Goal: Information Seeking & Learning: Learn about a topic

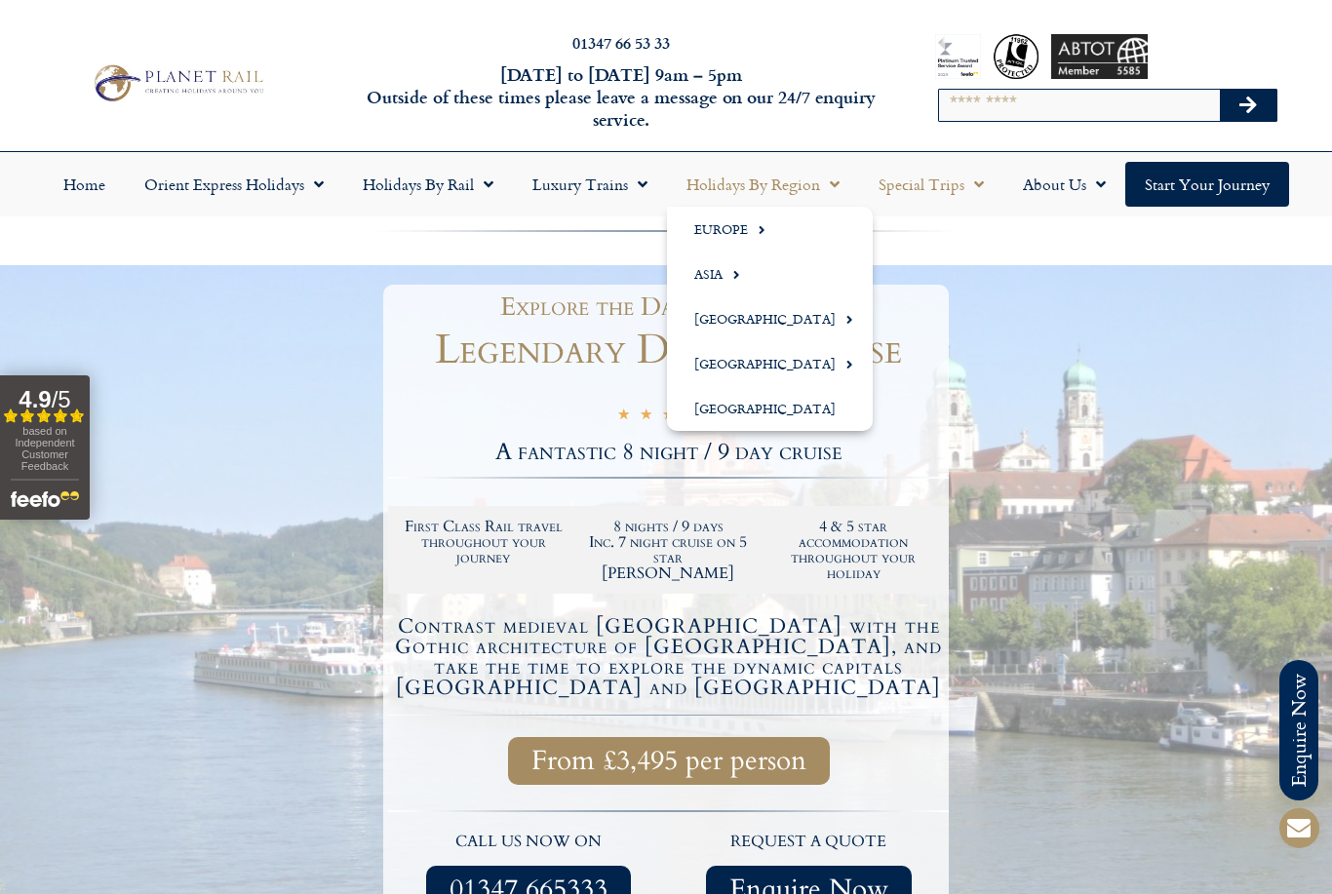
click at [974, 204] on link "Special Trips" at bounding box center [931, 184] width 144 height 45
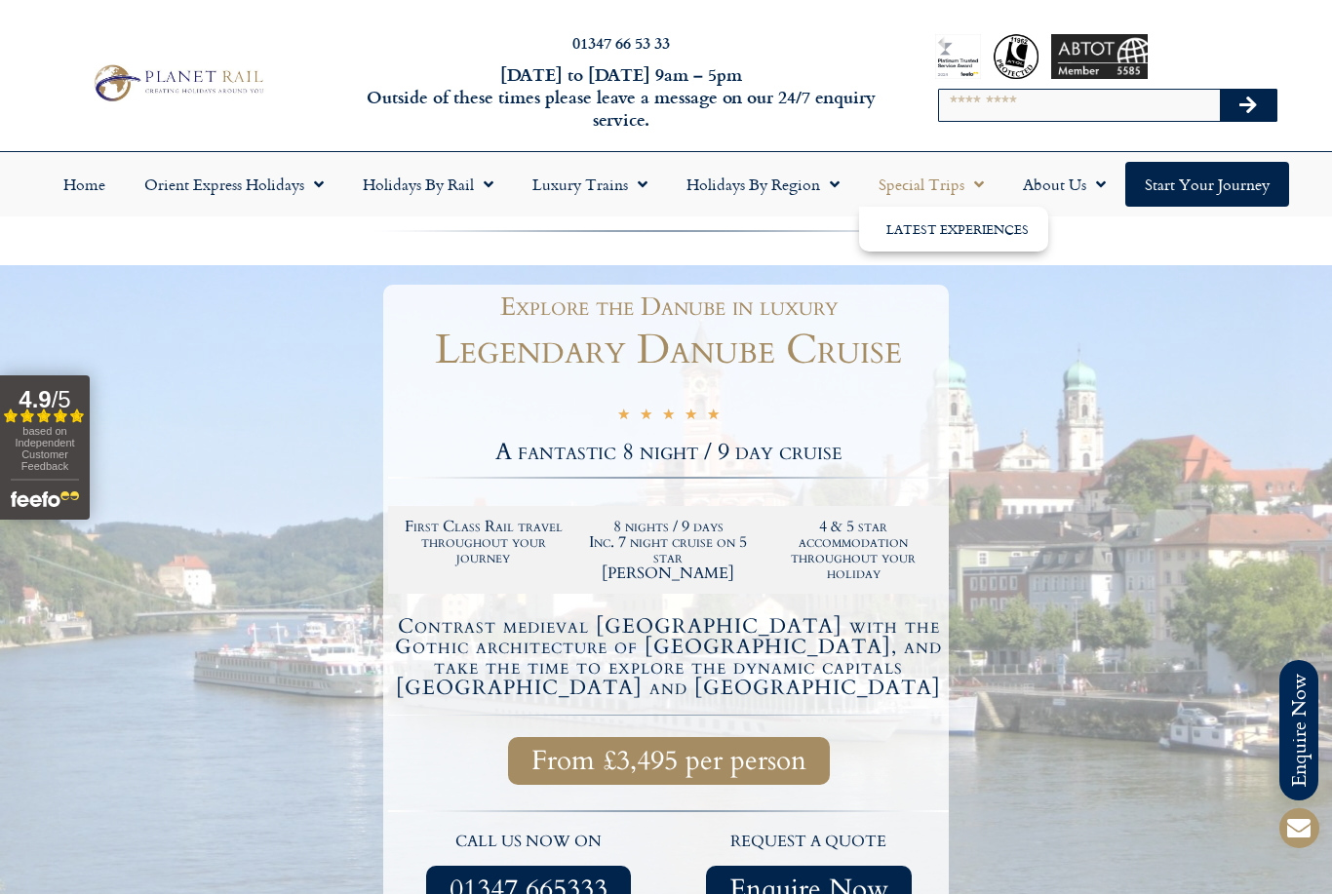
click at [960, 188] on link "Special Trips" at bounding box center [931, 184] width 144 height 45
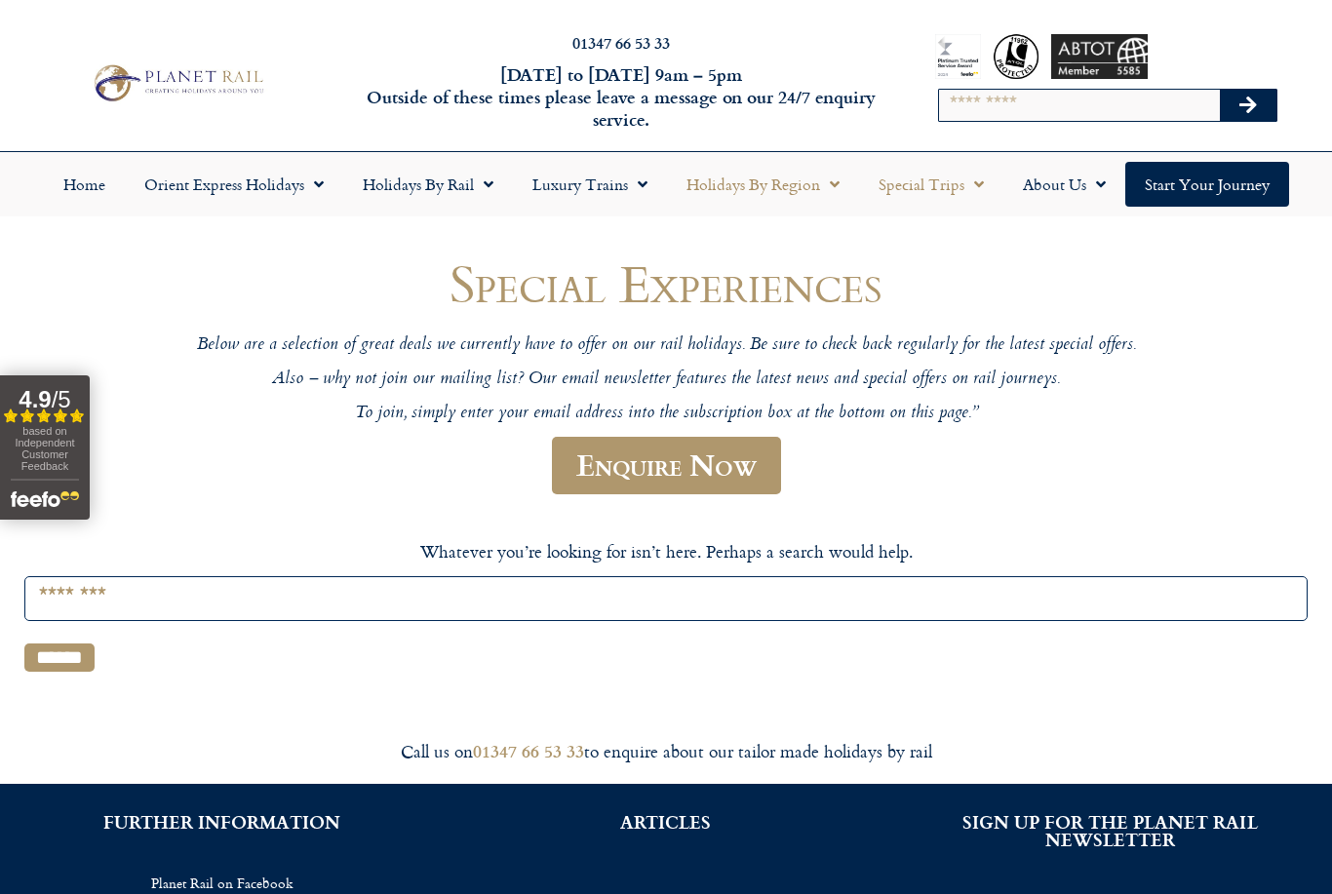
click at [826, 183] on span "Menu" at bounding box center [830, 184] width 20 height 35
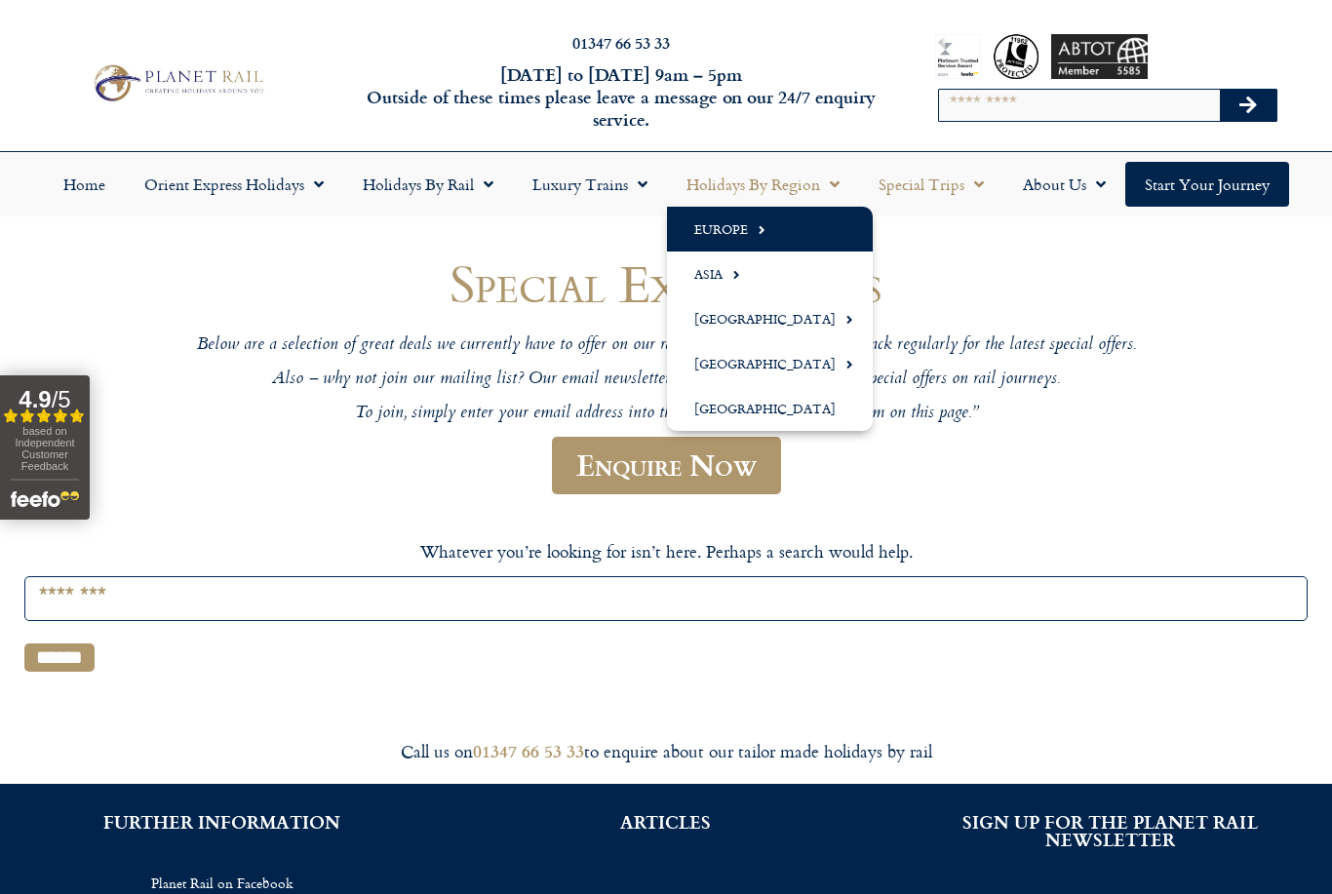
click at [758, 231] on span "Menu" at bounding box center [757, 230] width 18 height 32
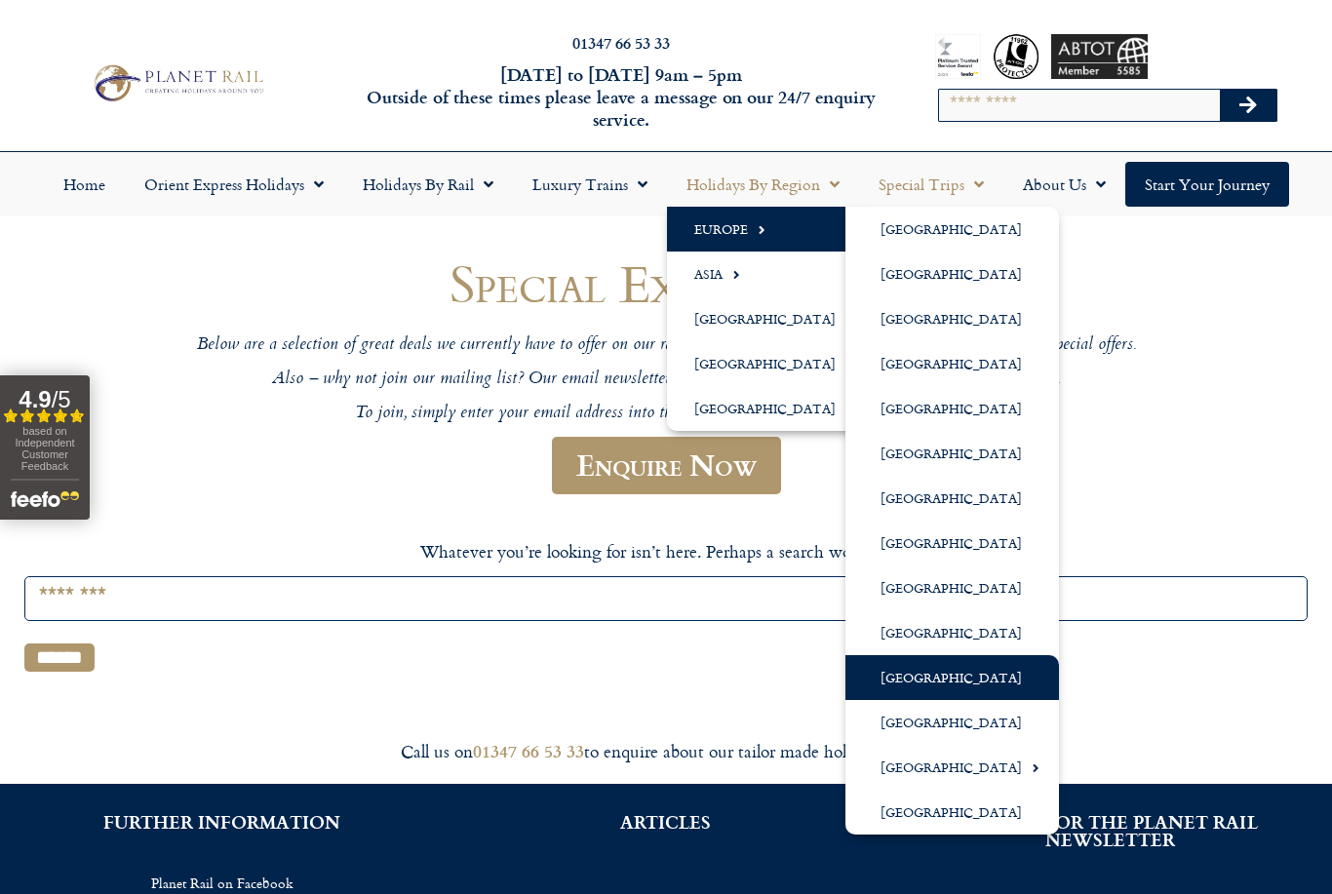
click at [918, 671] on link "[GEOGRAPHIC_DATA]" at bounding box center [953, 677] width 214 height 45
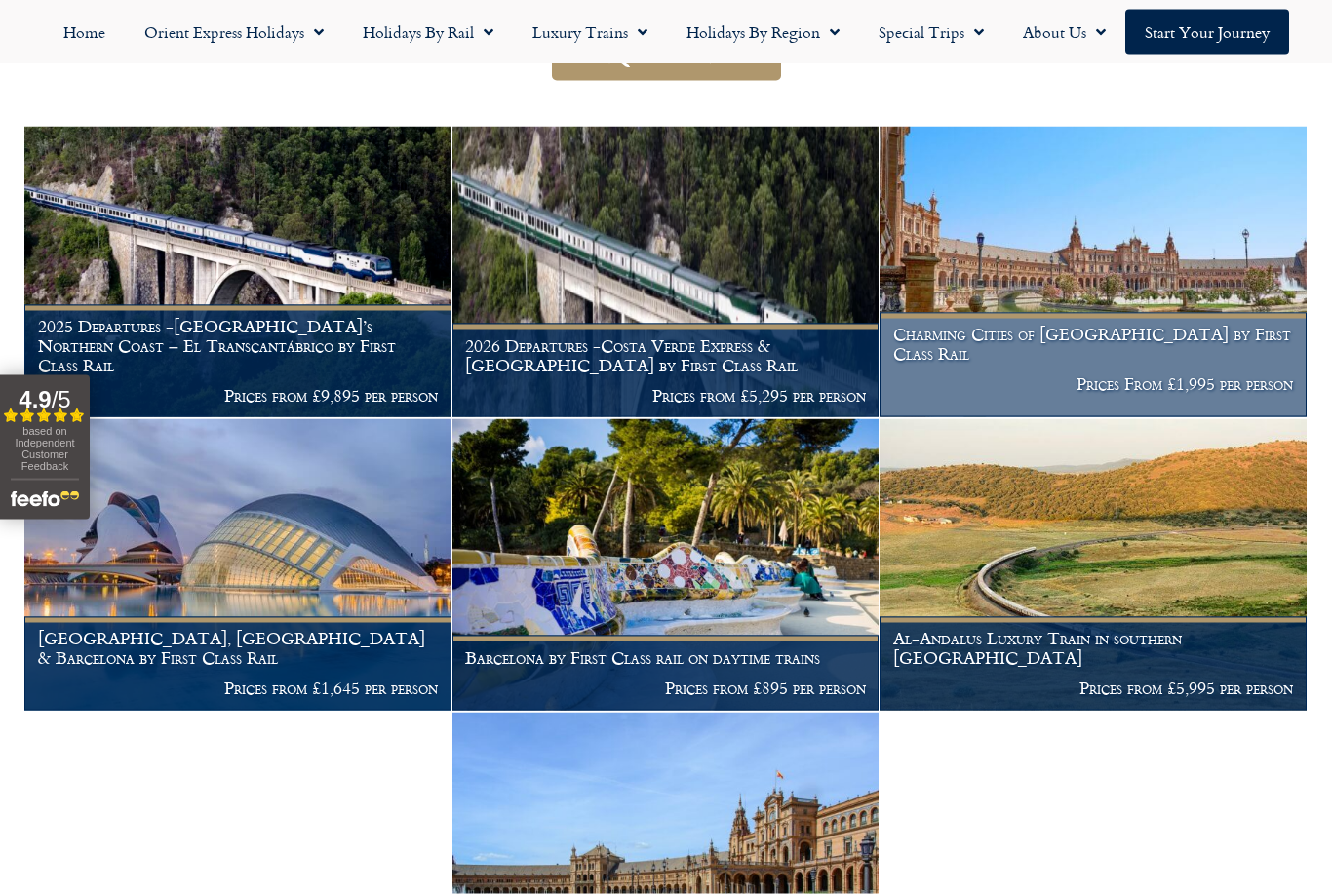
scroll to position [369, 0]
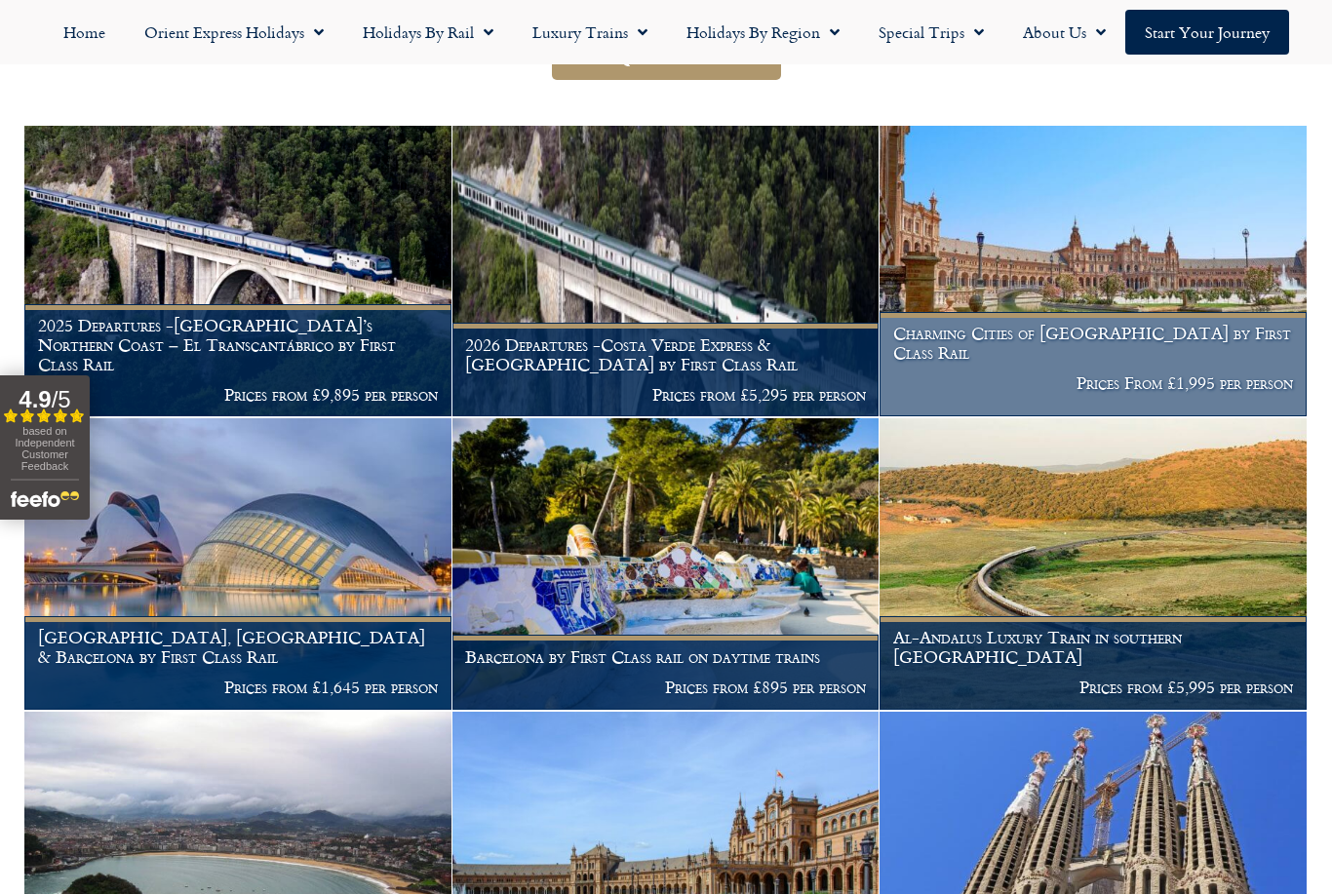
click at [1132, 326] on img at bounding box center [1093, 272] width 427 height 292
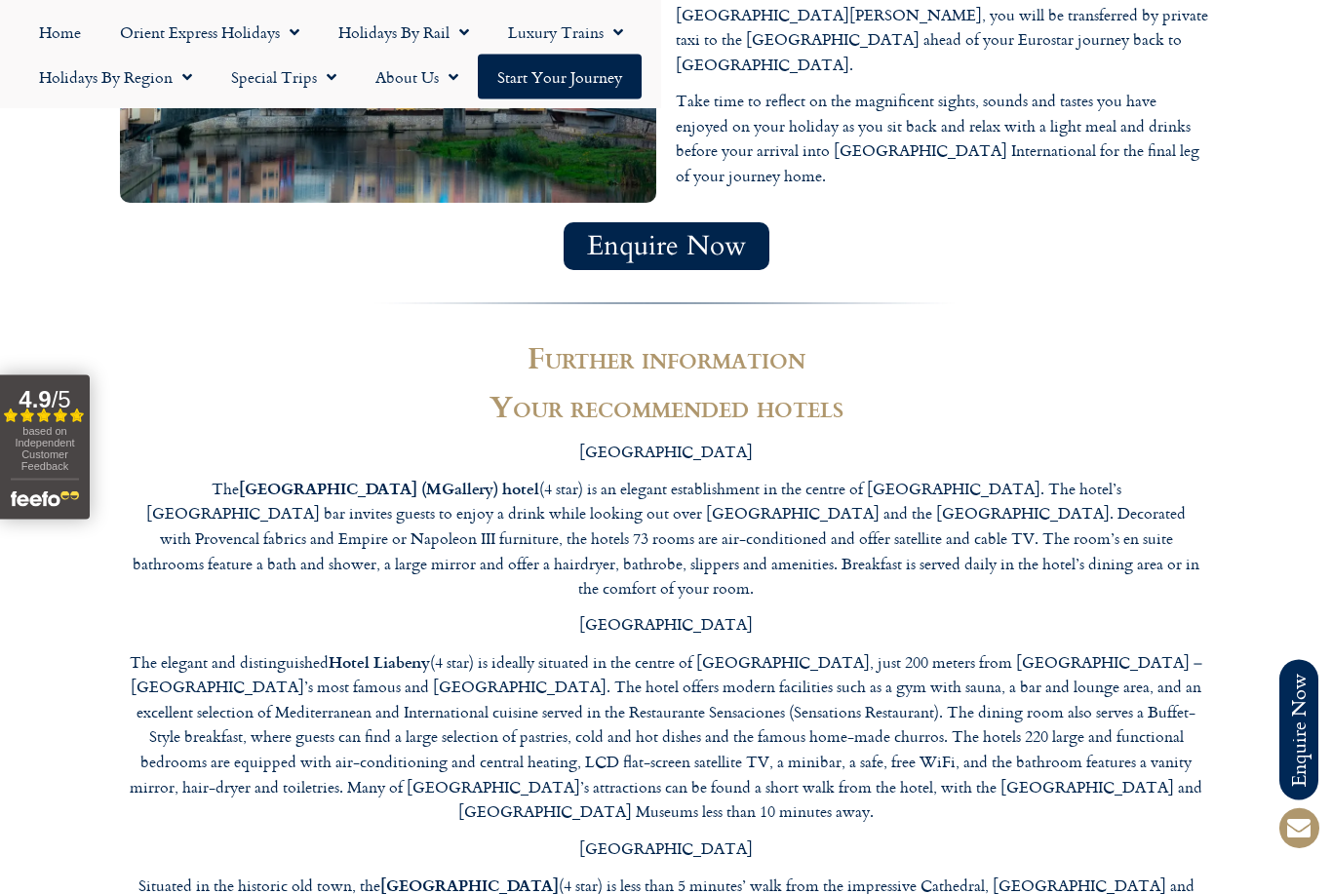
scroll to position [6681, 0]
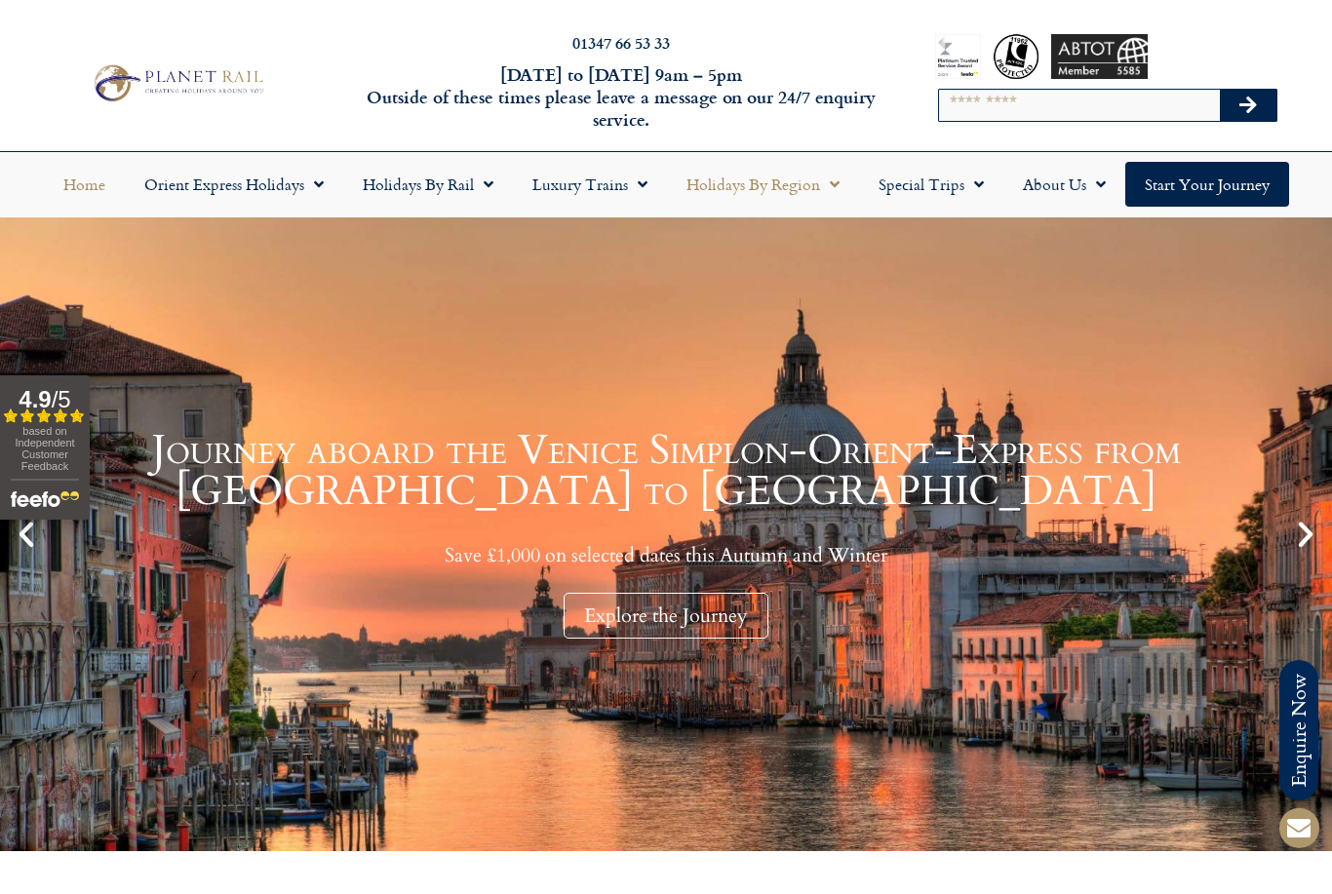
click at [831, 186] on span "Menu" at bounding box center [830, 184] width 20 height 35
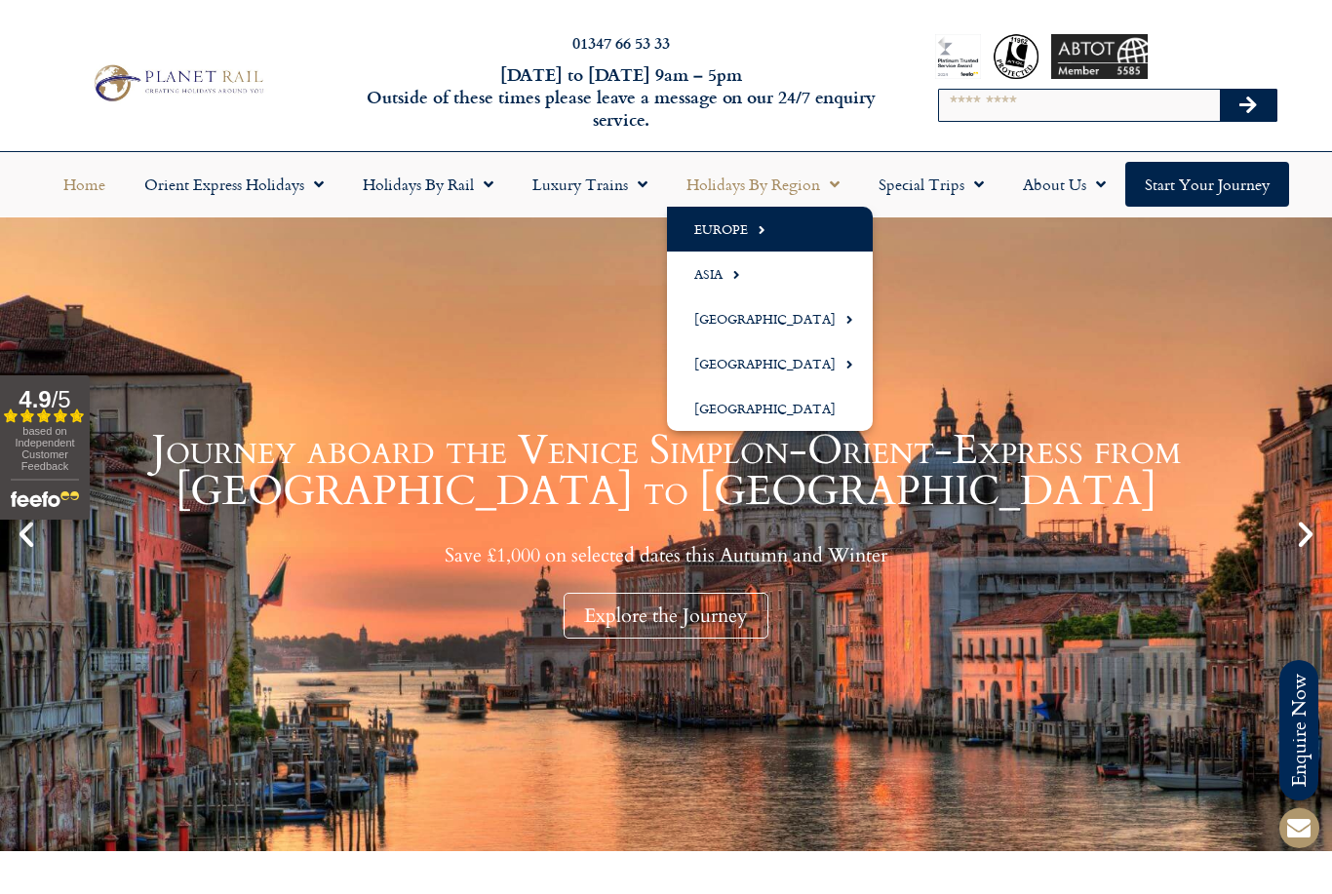
click at [756, 237] on span "Menu" at bounding box center [757, 230] width 18 height 32
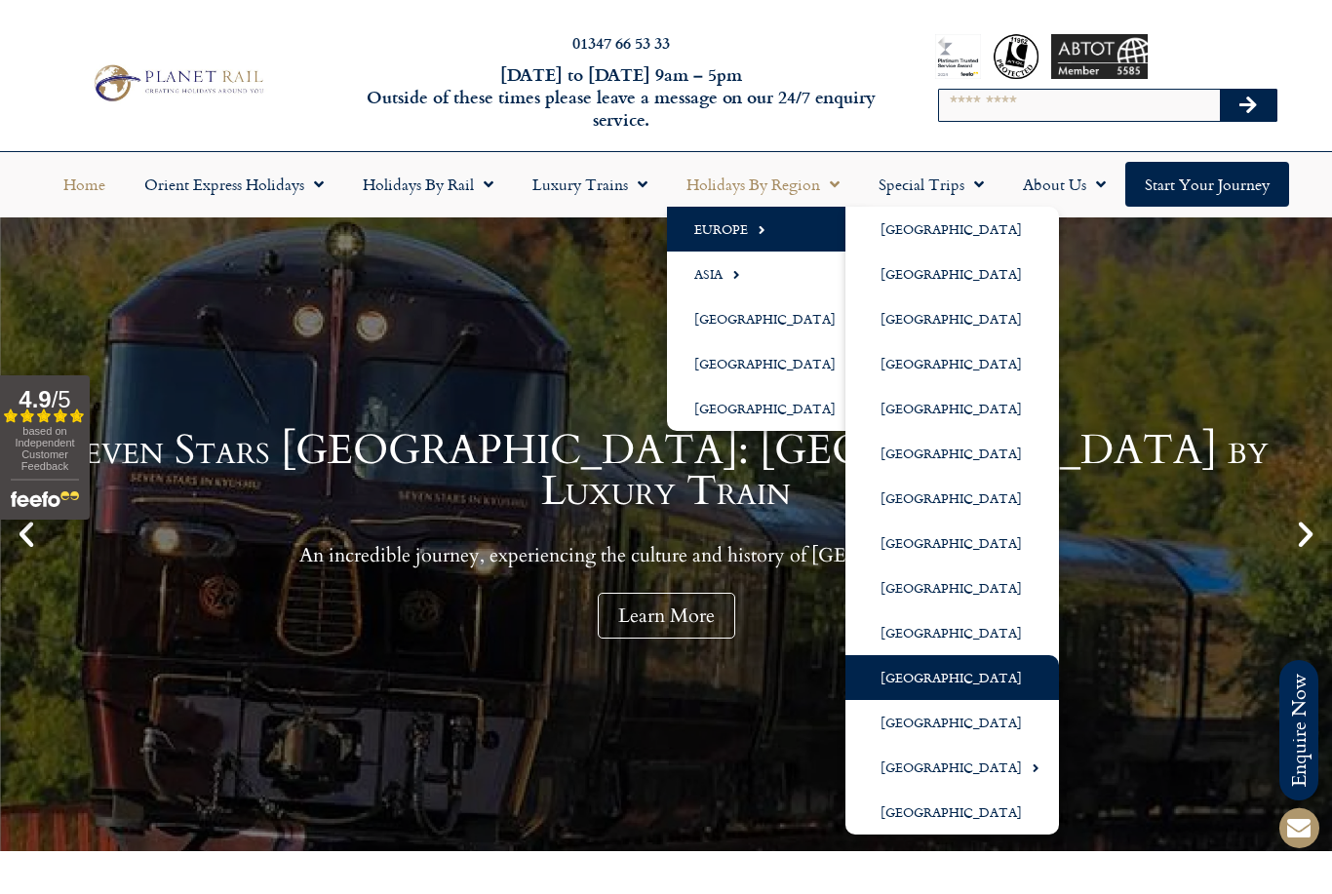
click at [931, 681] on link "[GEOGRAPHIC_DATA]" at bounding box center [953, 677] width 214 height 45
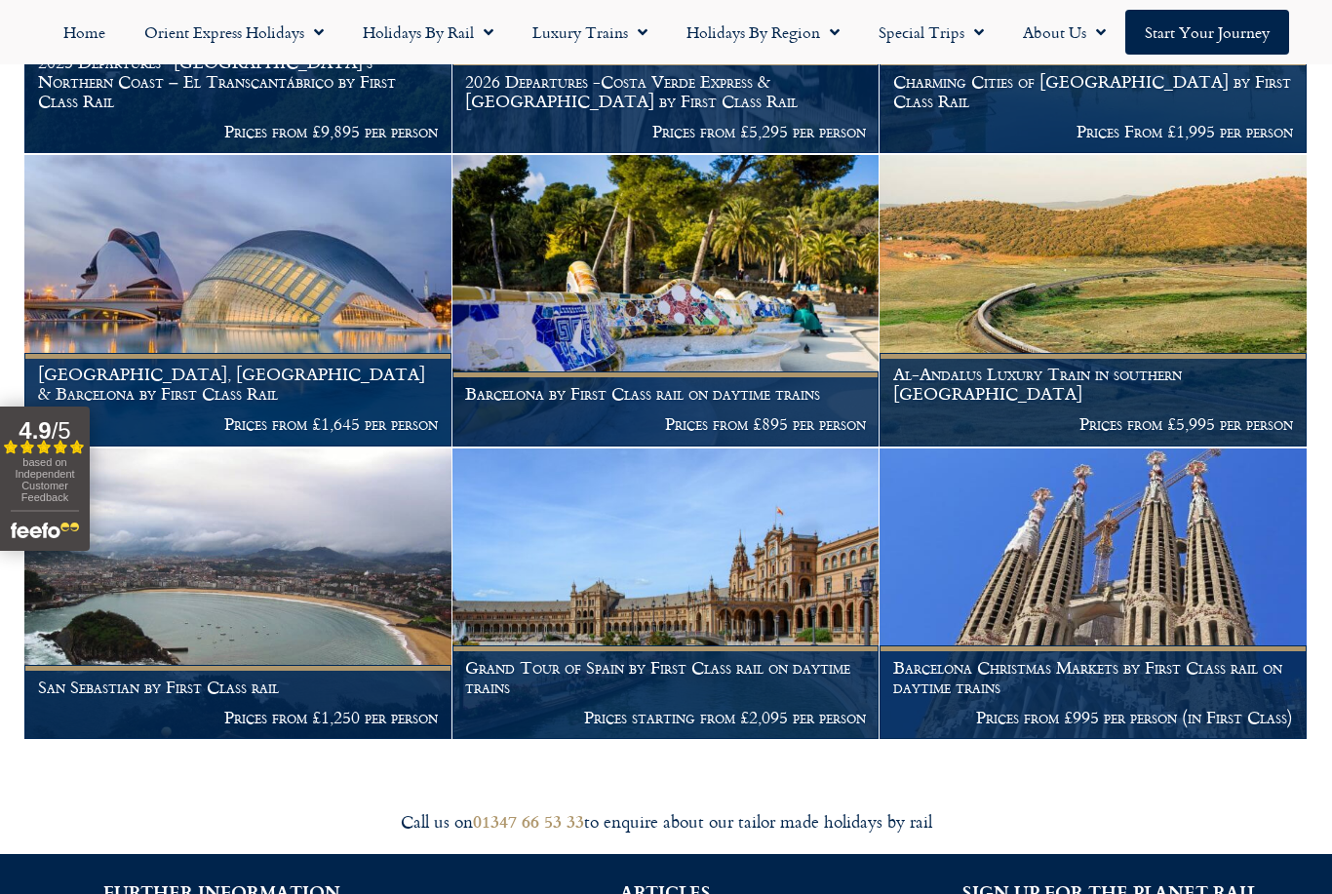
scroll to position [620, 0]
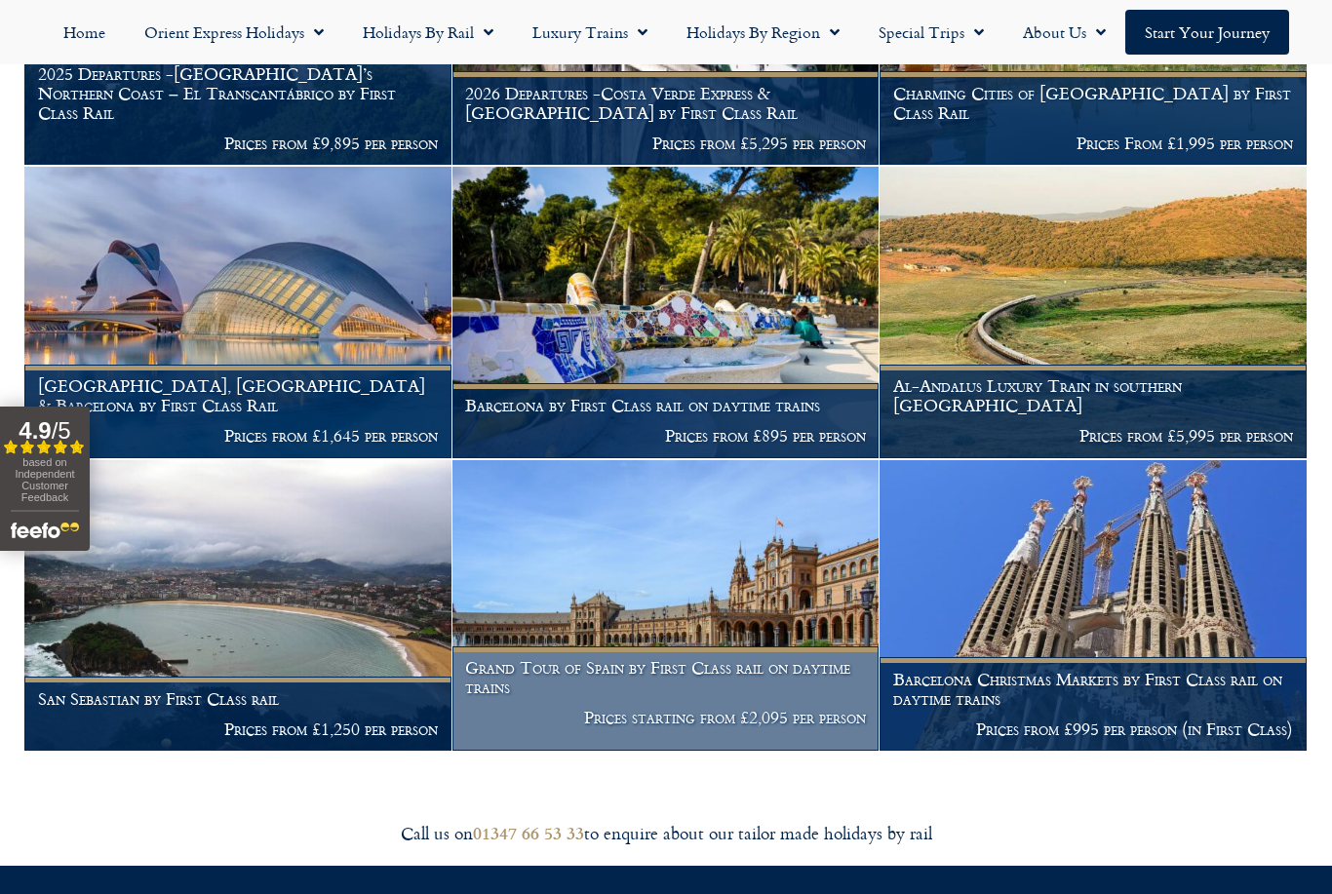
click at [722, 627] on img at bounding box center [666, 606] width 427 height 292
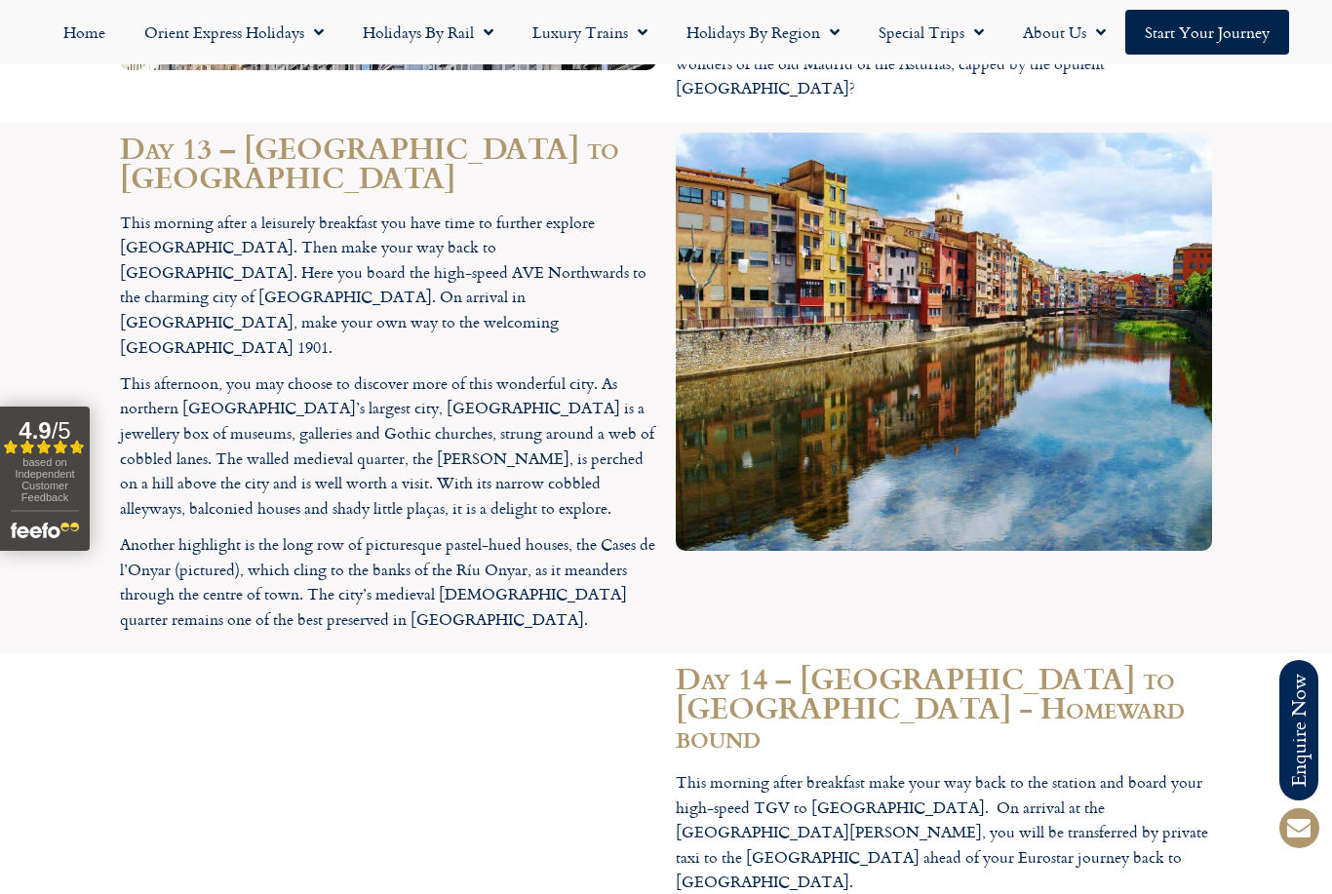
scroll to position [6722, 0]
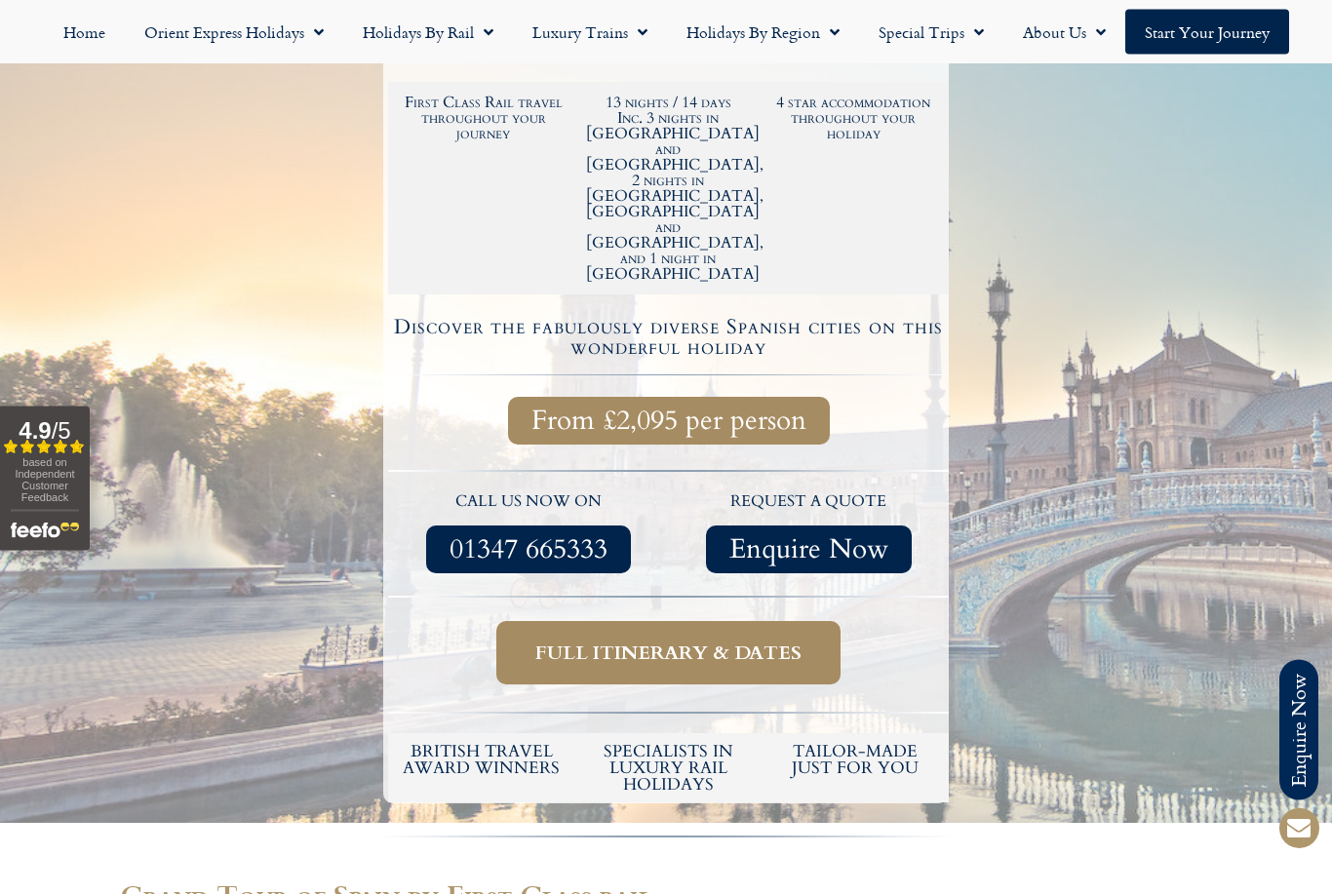
scroll to position [518, 0]
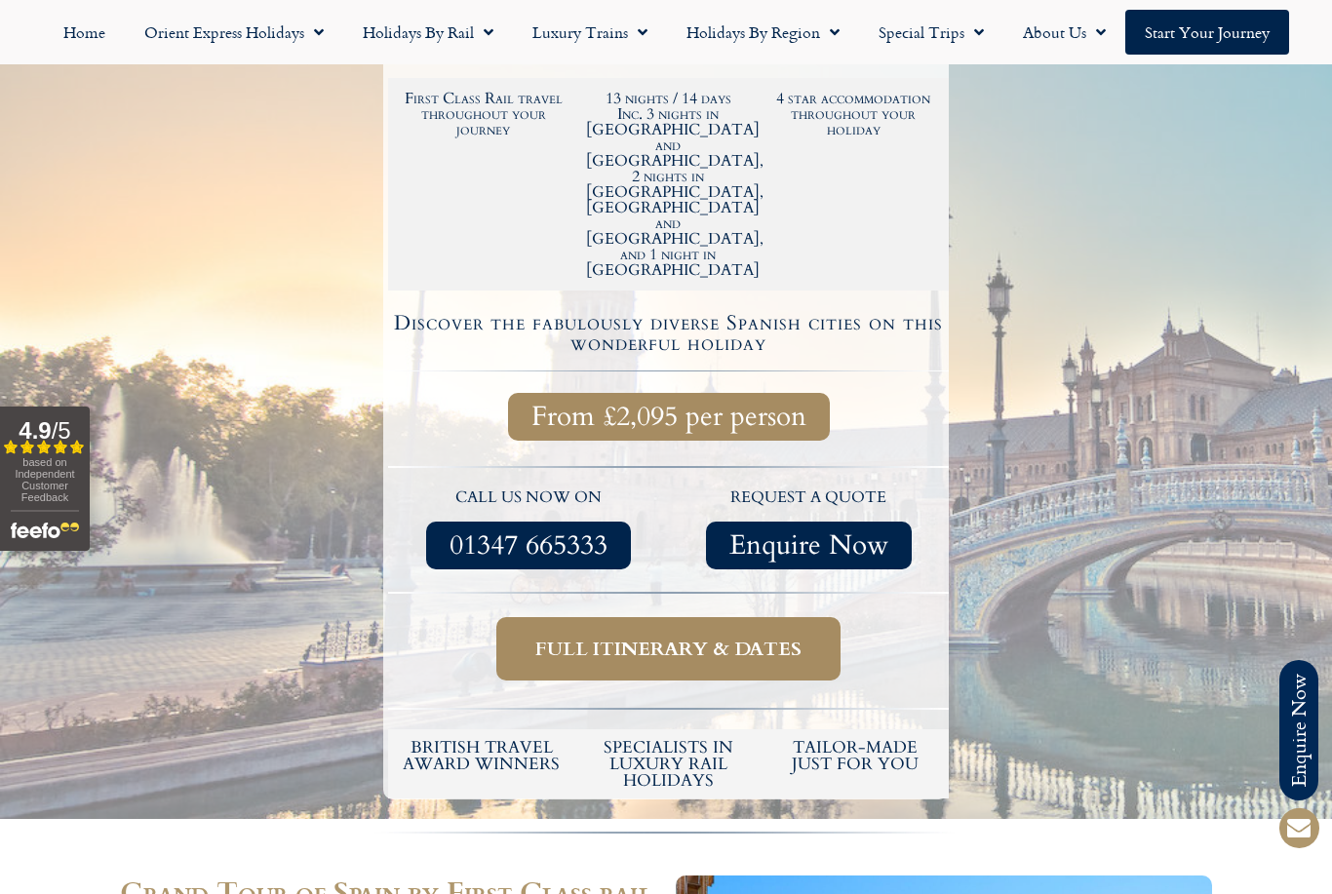
click at [741, 637] on span "Full itinerary & dates" at bounding box center [668, 649] width 266 height 24
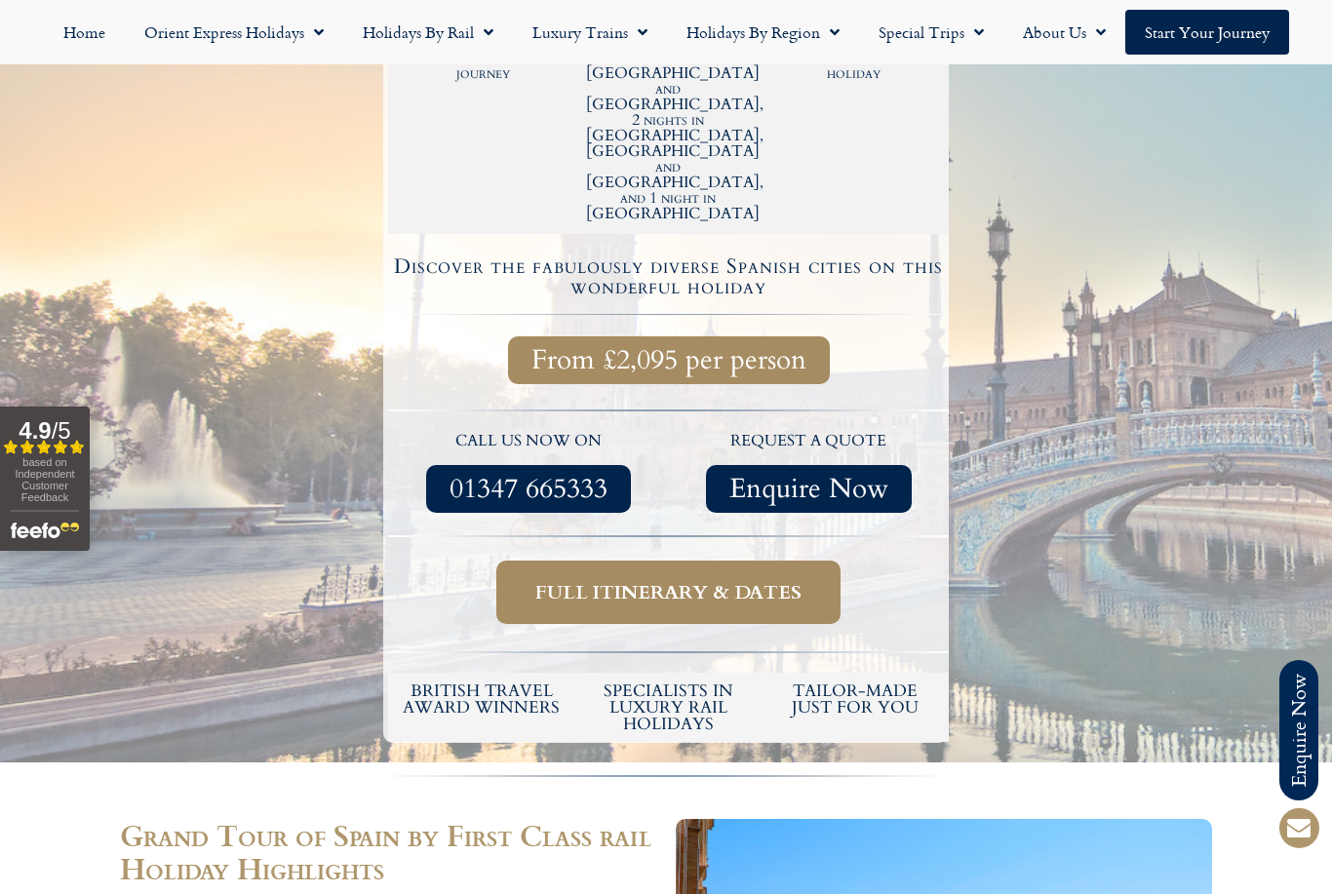
click at [738, 580] on span "Full itinerary & dates" at bounding box center [668, 592] width 266 height 24
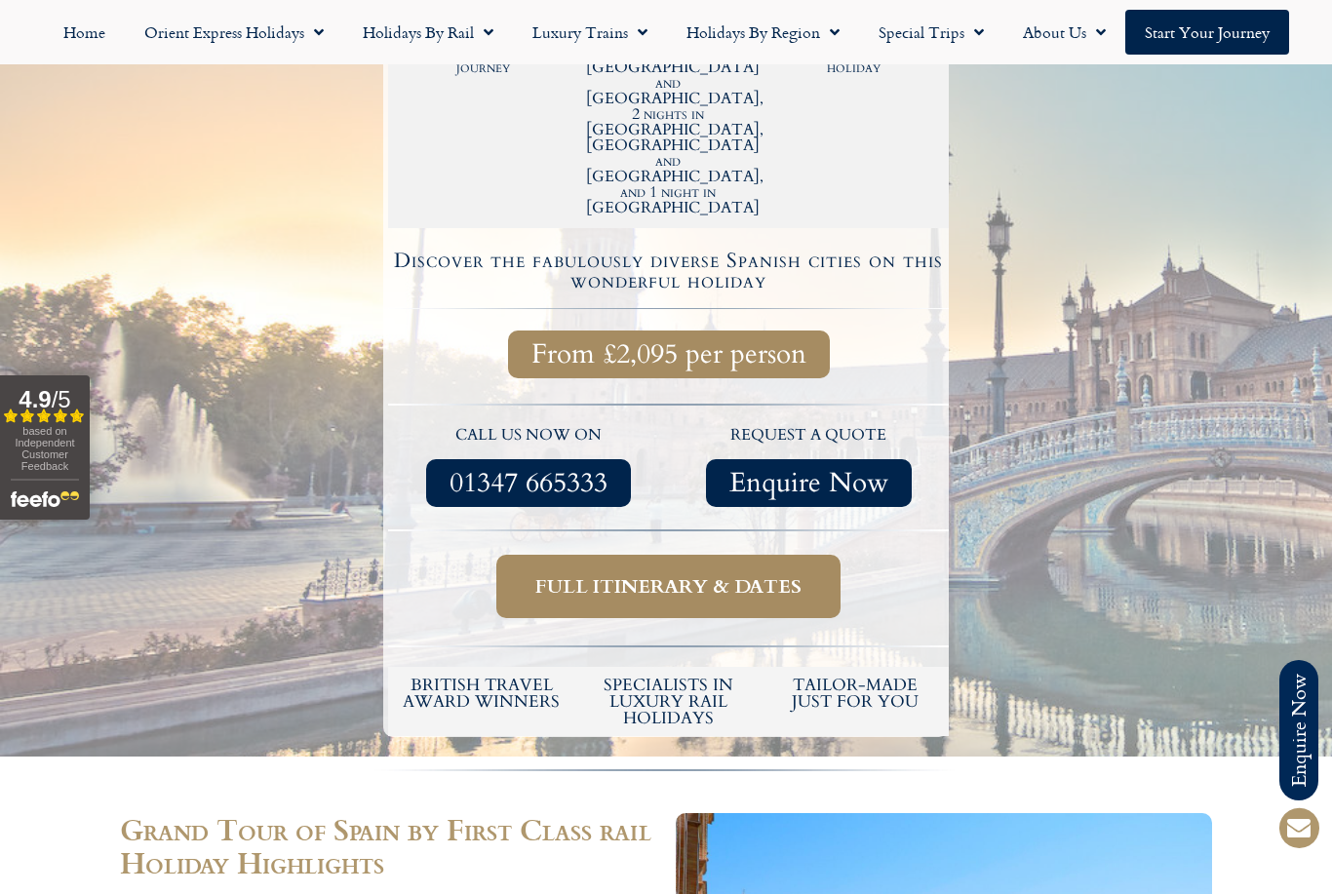
click at [730, 574] on span "Full itinerary & dates" at bounding box center [668, 586] width 266 height 24
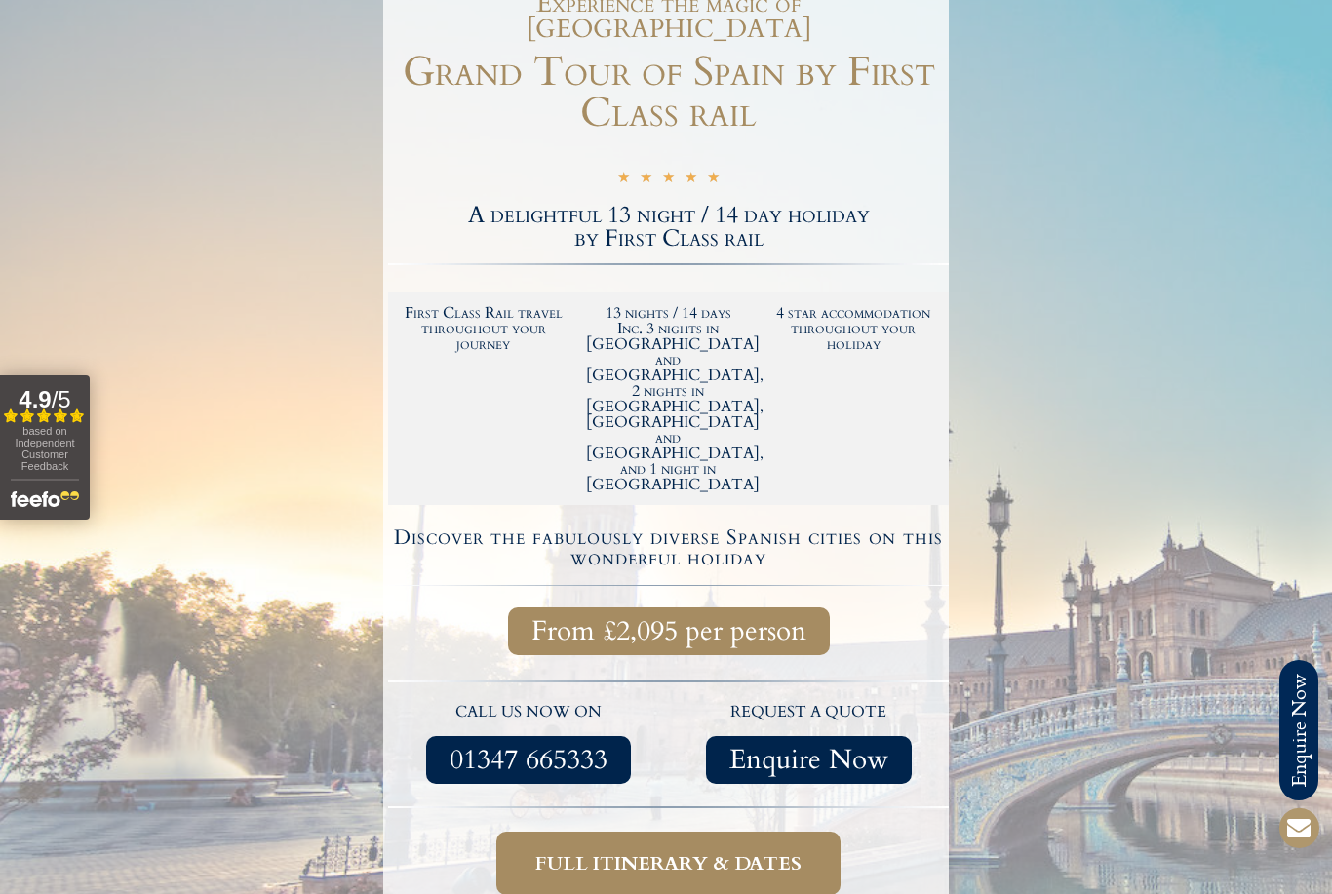
scroll to position [0, 0]
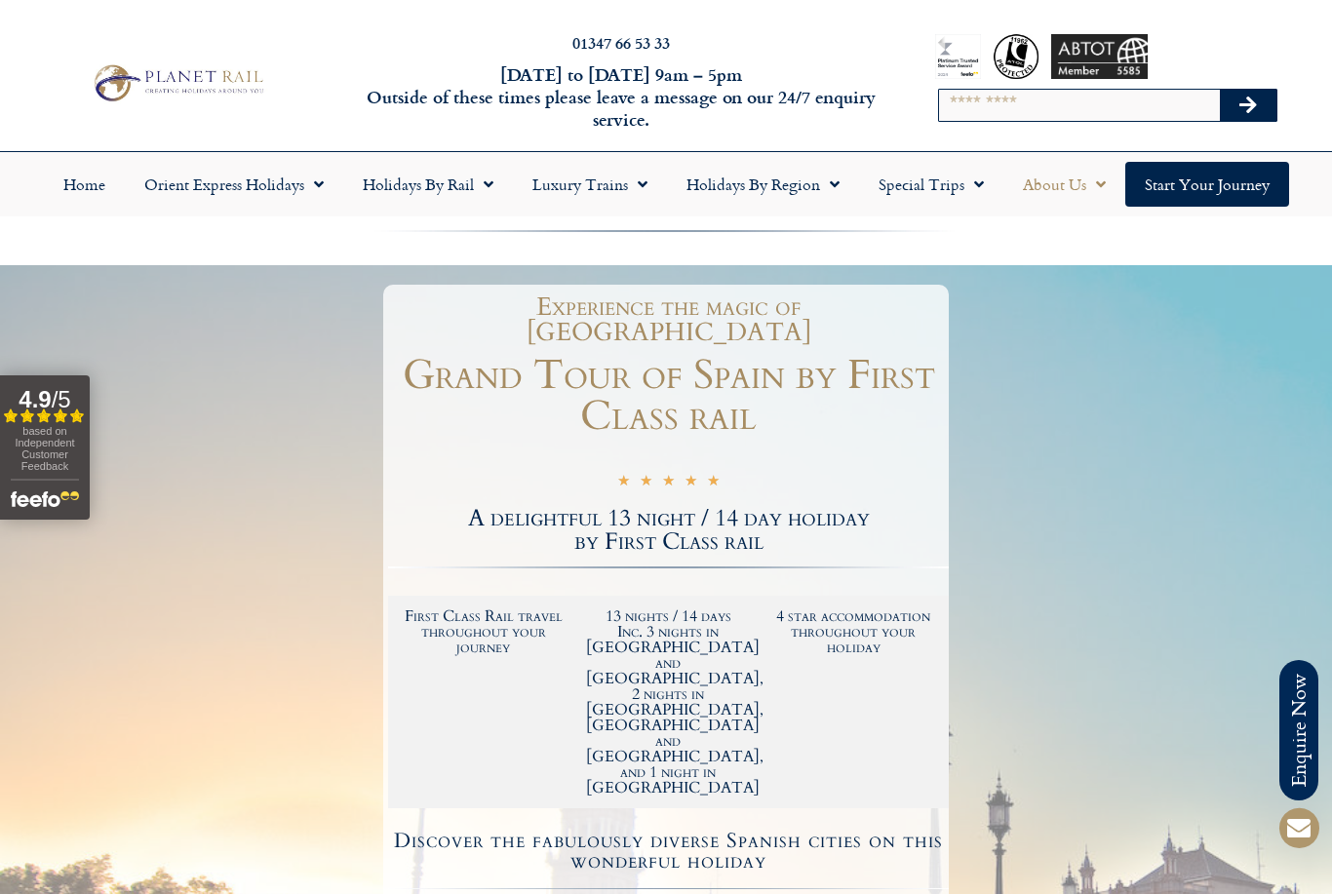
click at [1088, 188] on span "Menu" at bounding box center [1096, 184] width 20 height 35
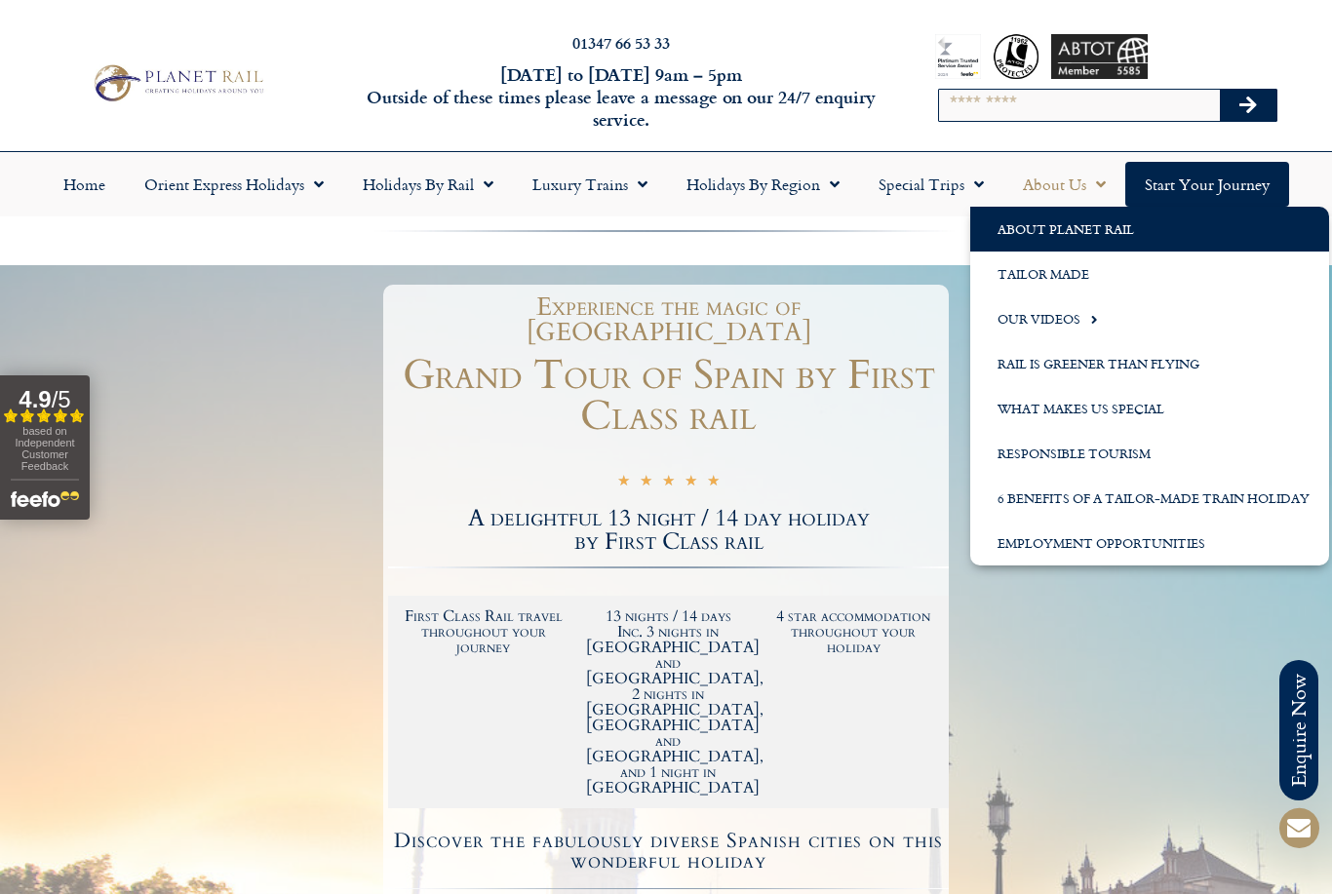
click at [1103, 225] on link "About Planet Rail" at bounding box center [1149, 229] width 359 height 45
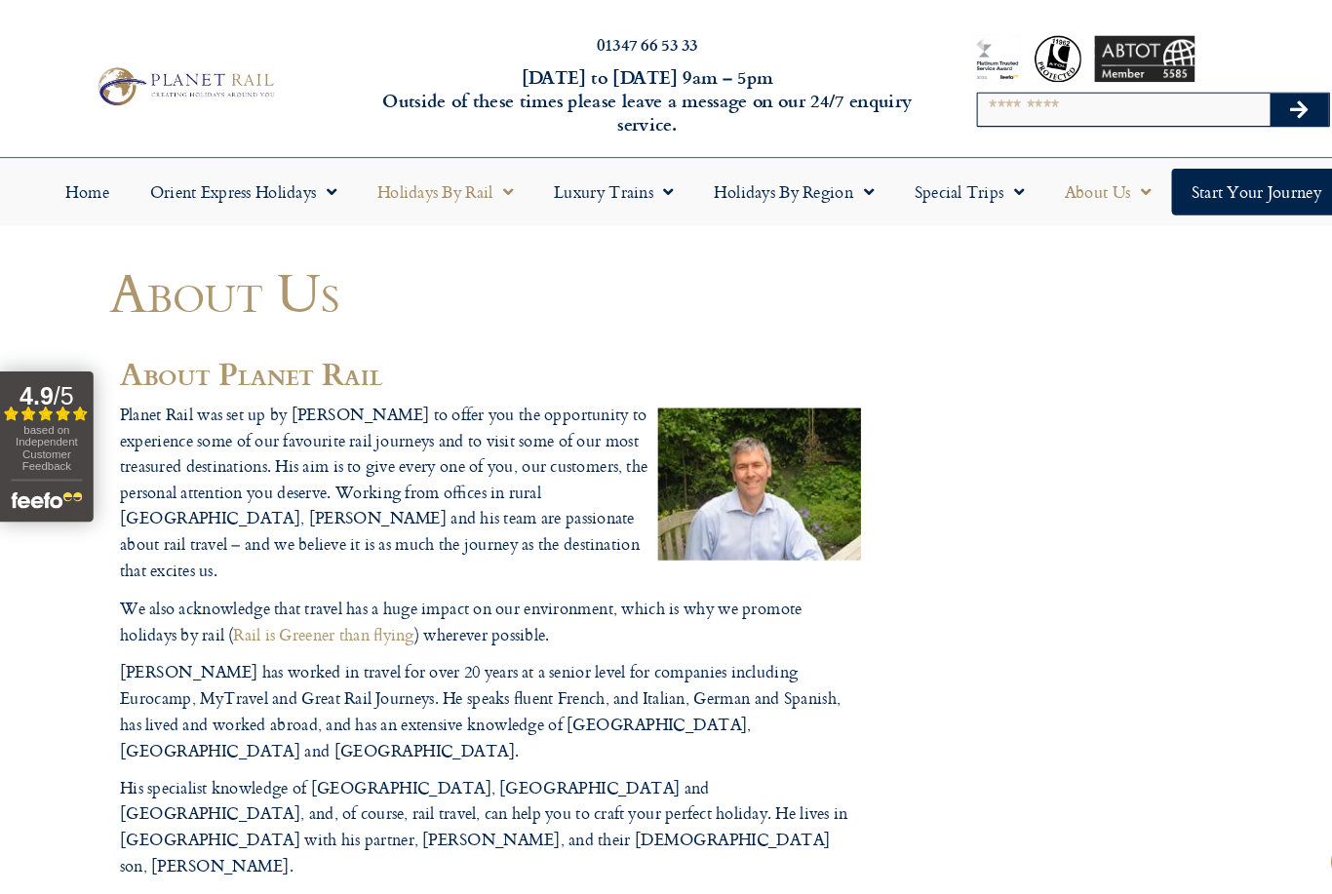
click at [482, 192] on span "Menu" at bounding box center [484, 184] width 20 height 35
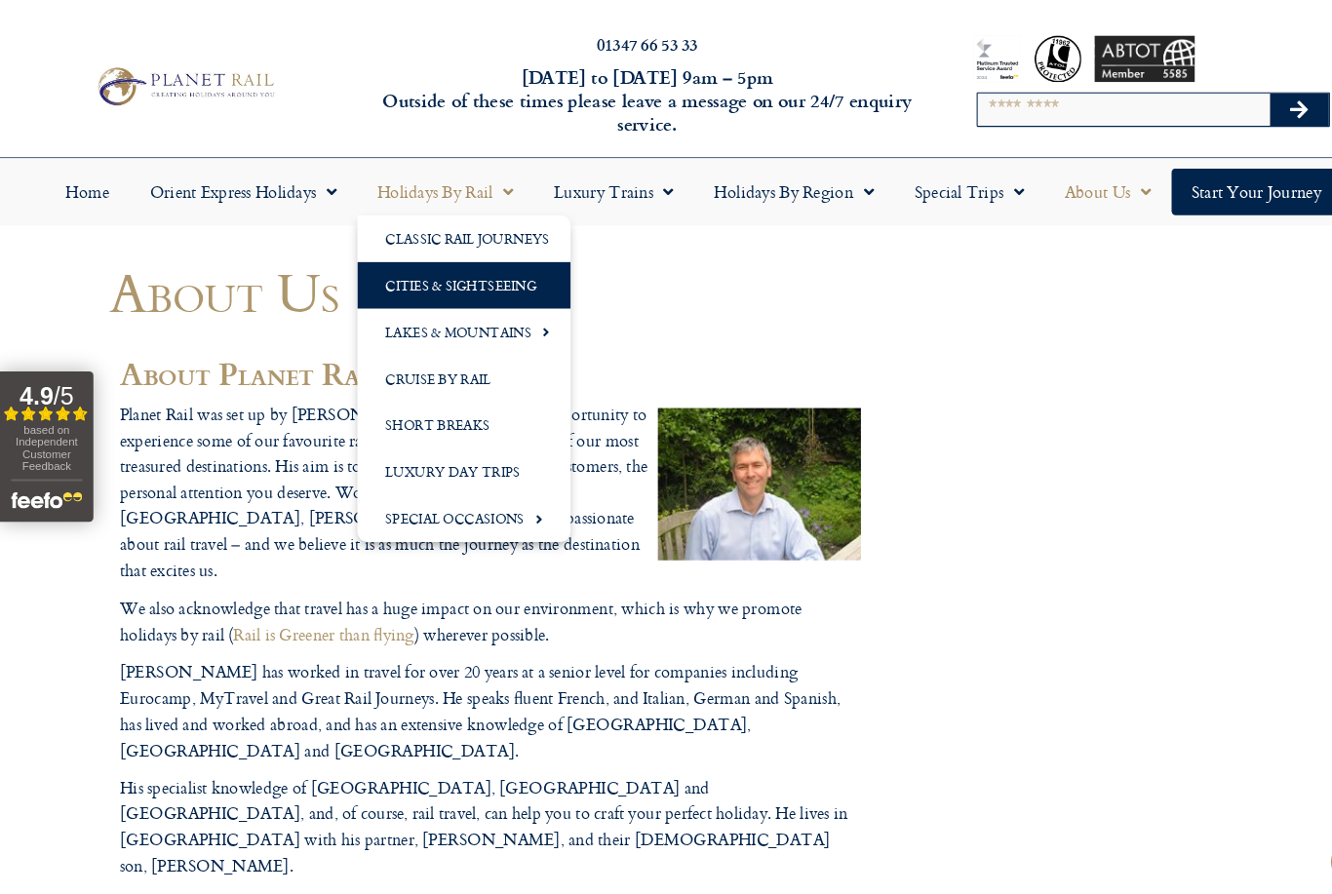
click at [506, 278] on link "Cities & Sightseeing" at bounding box center [445, 274] width 205 height 45
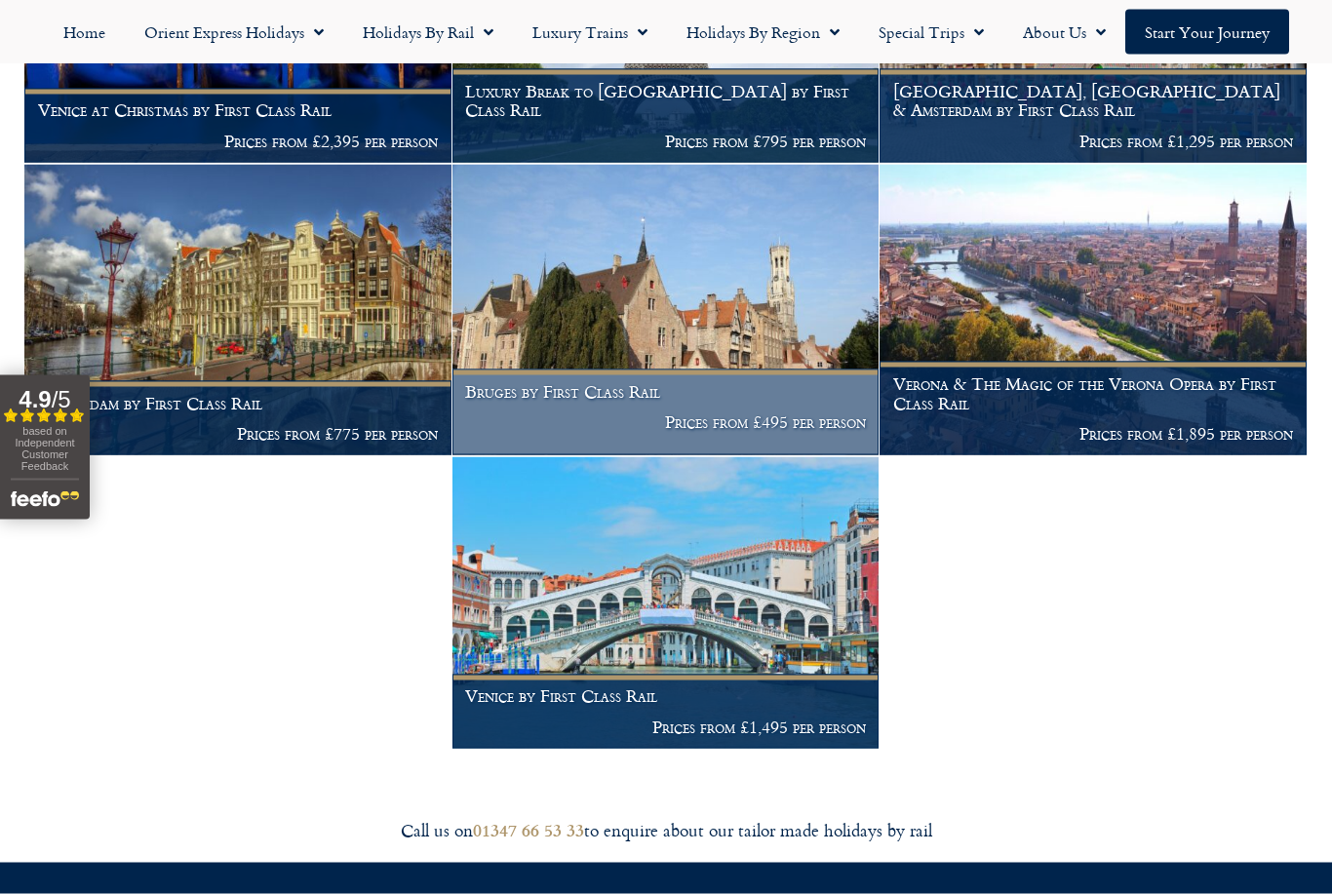
scroll to position [7230, 0]
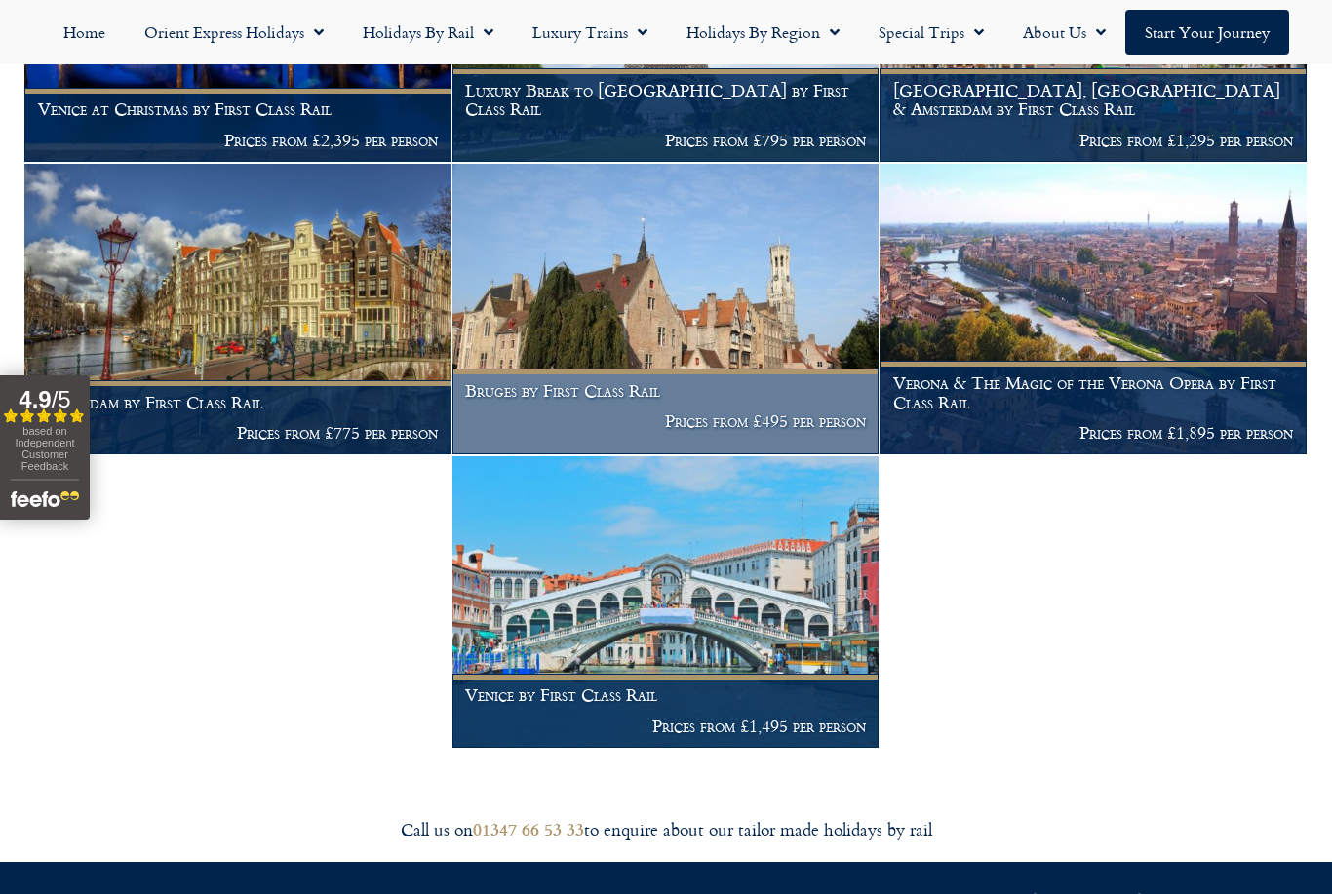
click at [741, 369] on figcaption "Bruges by First Class Rail Prices from £495 per person" at bounding box center [666, 412] width 427 height 86
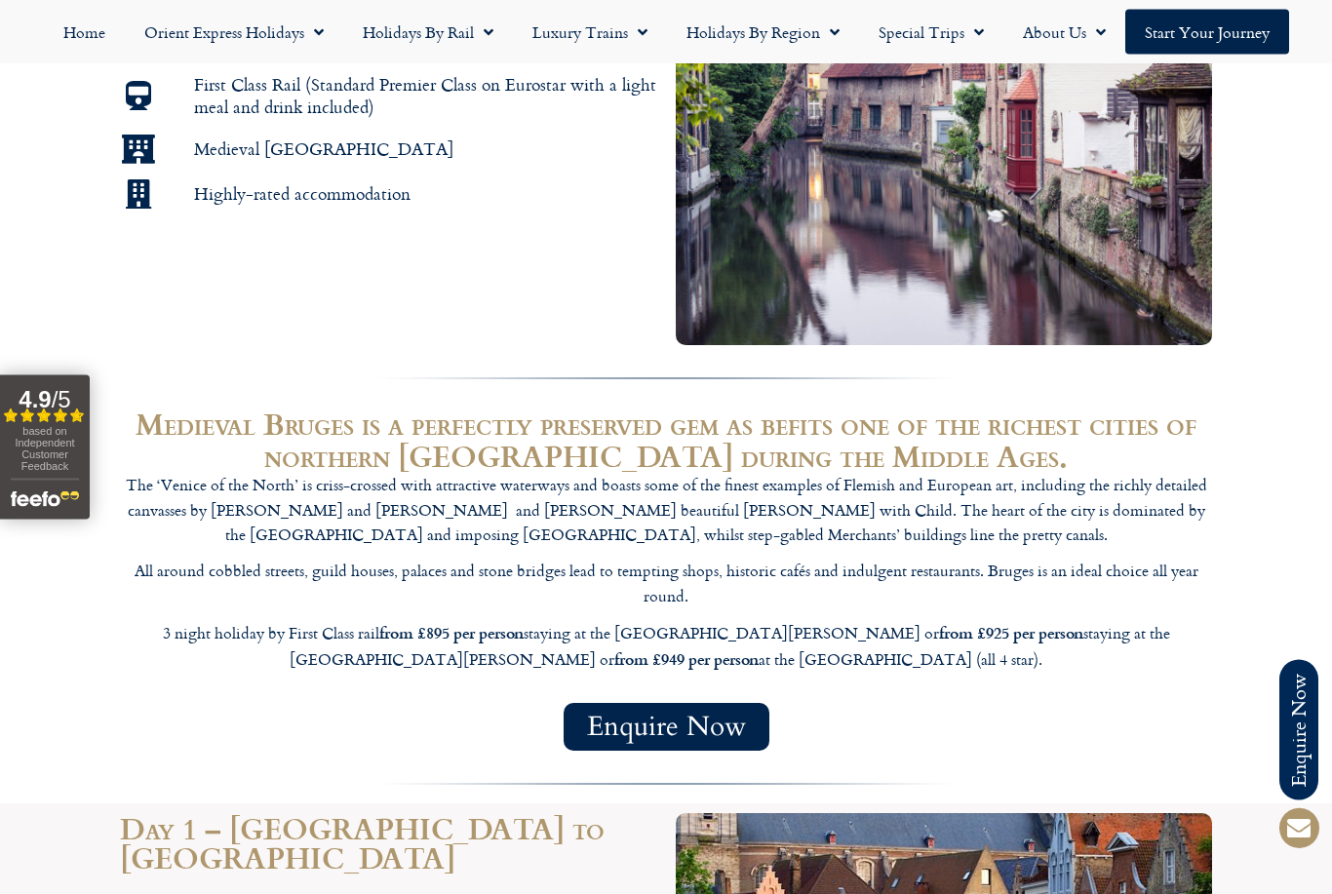
scroll to position [921, 0]
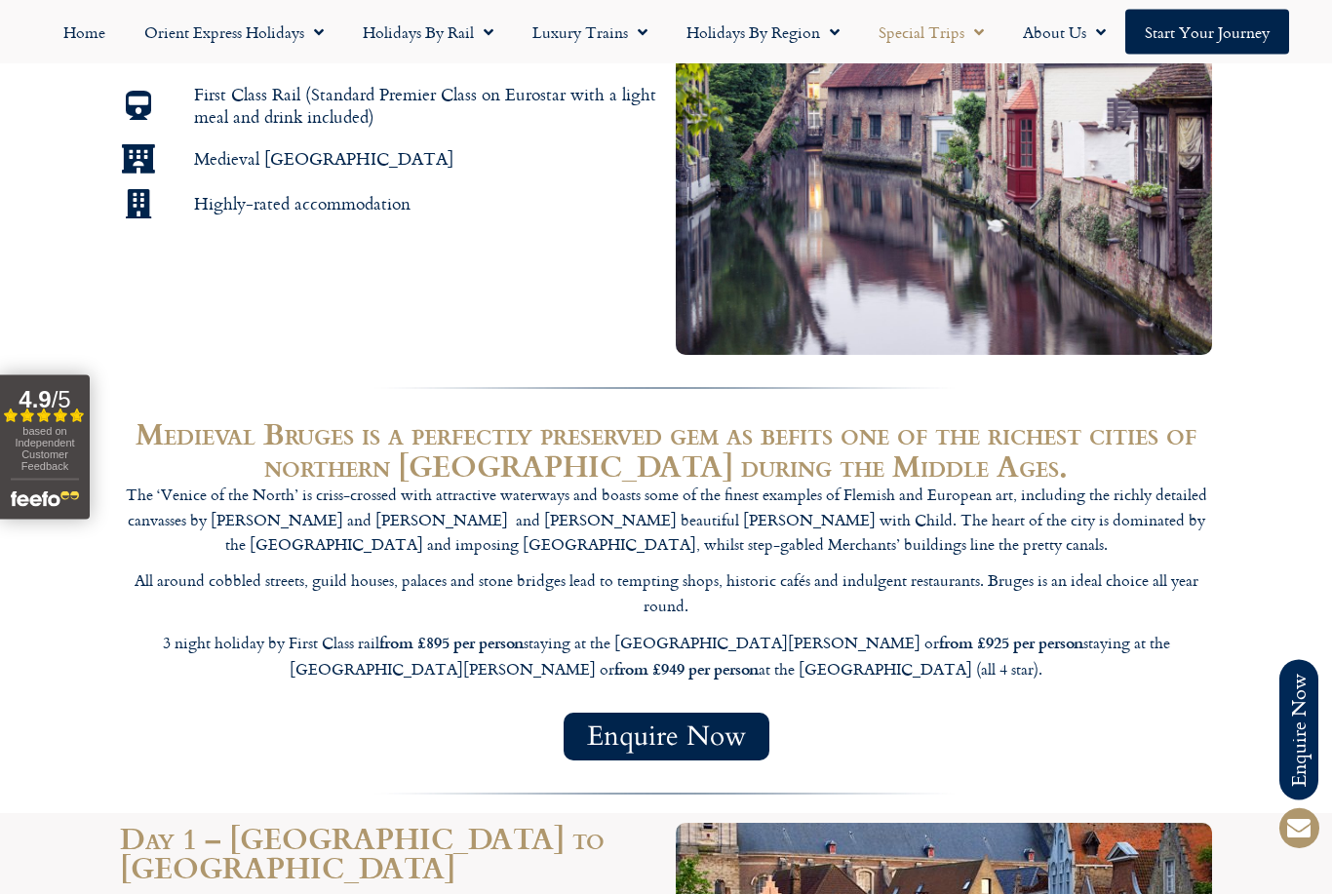
click at [964, 47] on span "Menu" at bounding box center [974, 32] width 20 height 35
click at [994, 82] on link "Latest Experiences" at bounding box center [953, 77] width 189 height 45
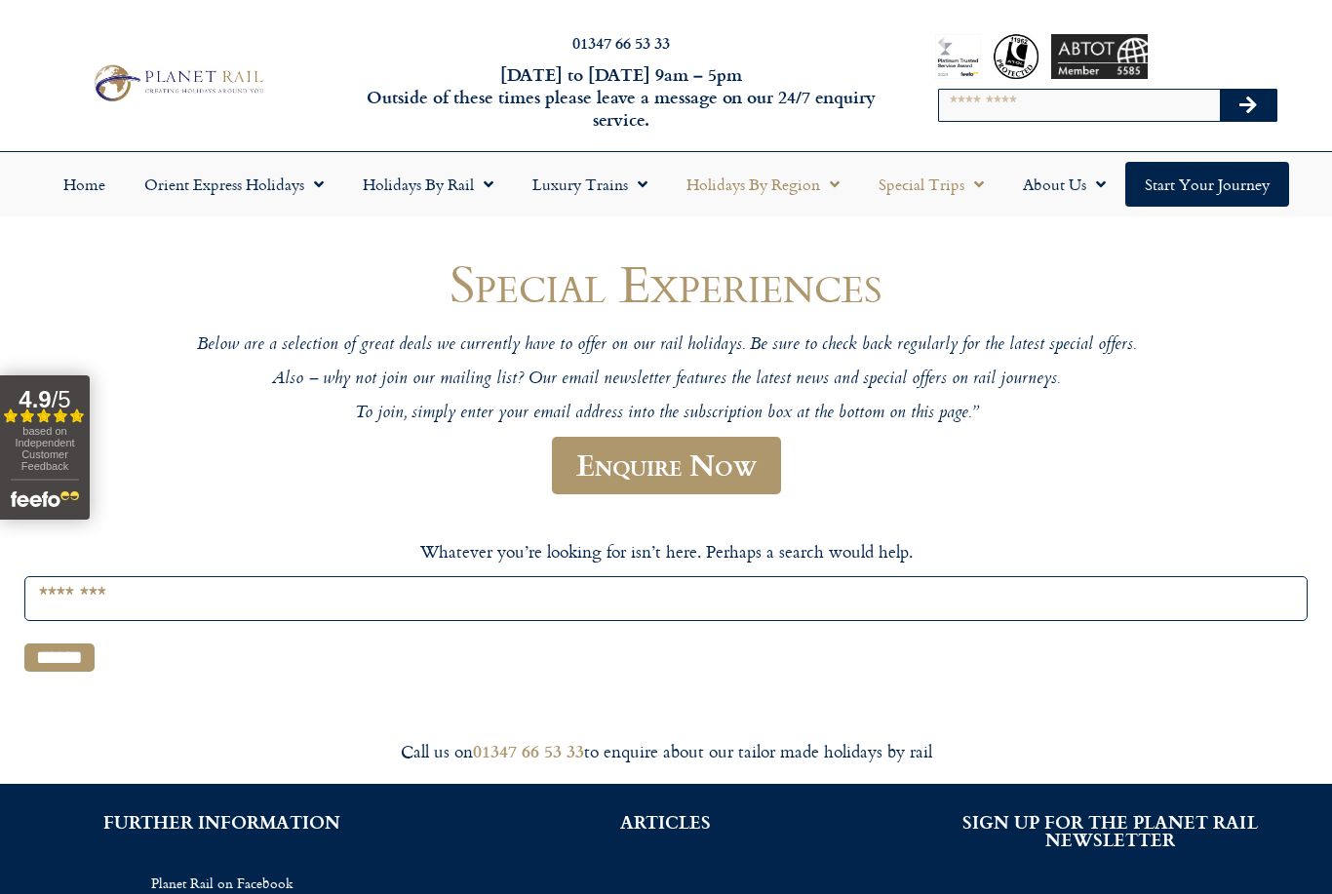
click at [820, 183] on span "Menu" at bounding box center [830, 184] width 20 height 35
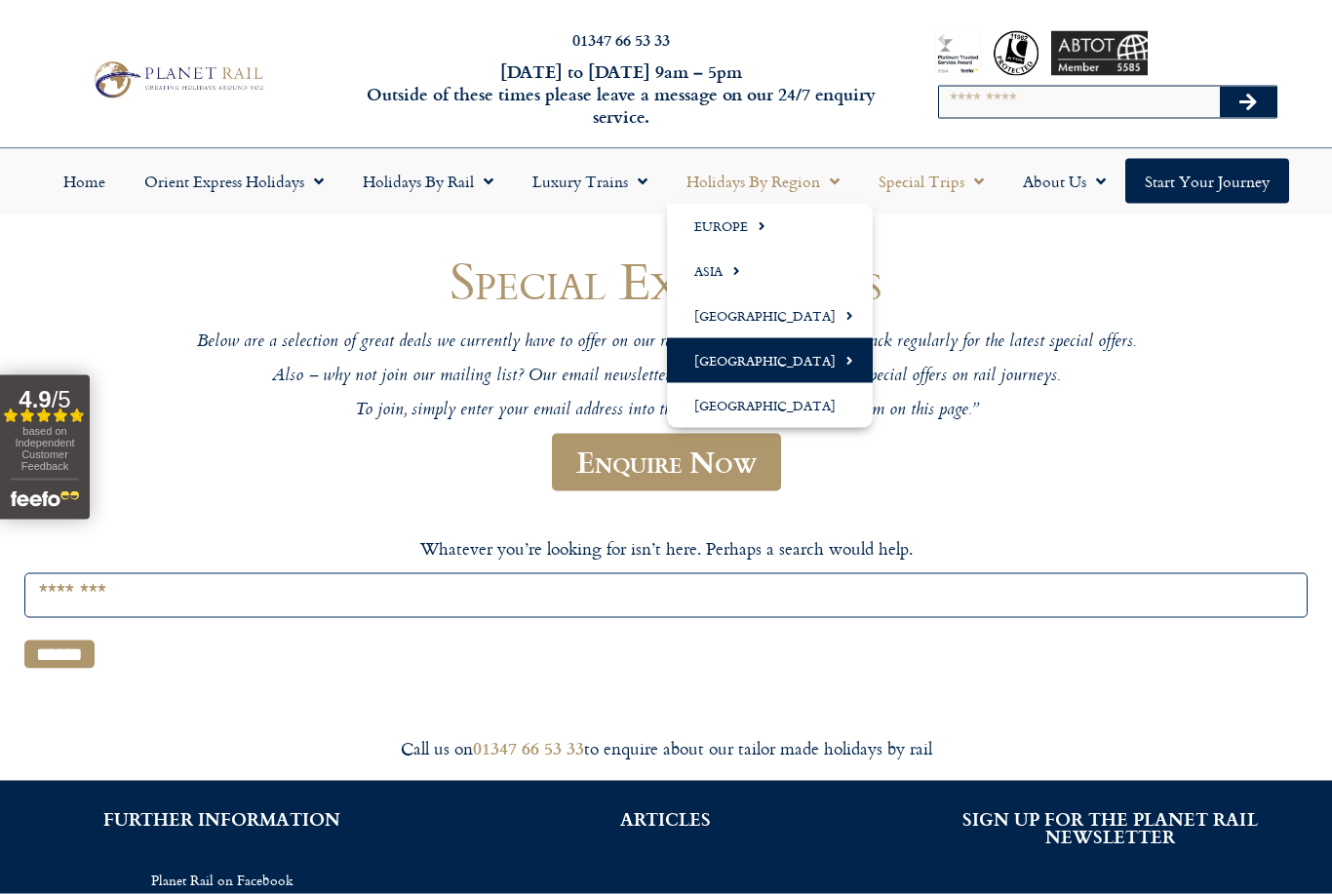
click at [836, 356] on span "Menu" at bounding box center [845, 361] width 18 height 32
click at [794, 366] on link "[GEOGRAPHIC_DATA]" at bounding box center [770, 359] width 206 height 45
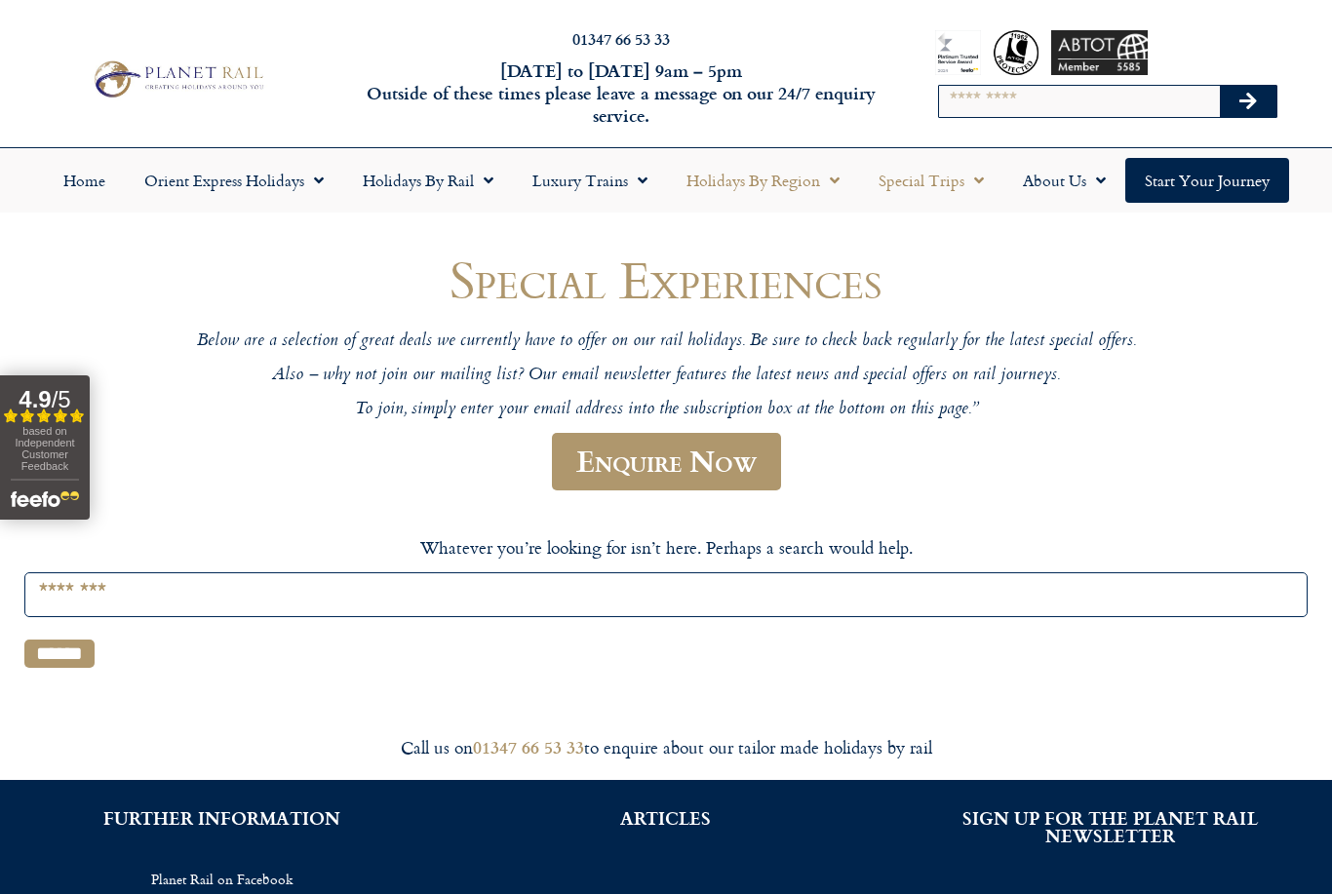
click at [821, 195] on span "Menu" at bounding box center [830, 180] width 20 height 35
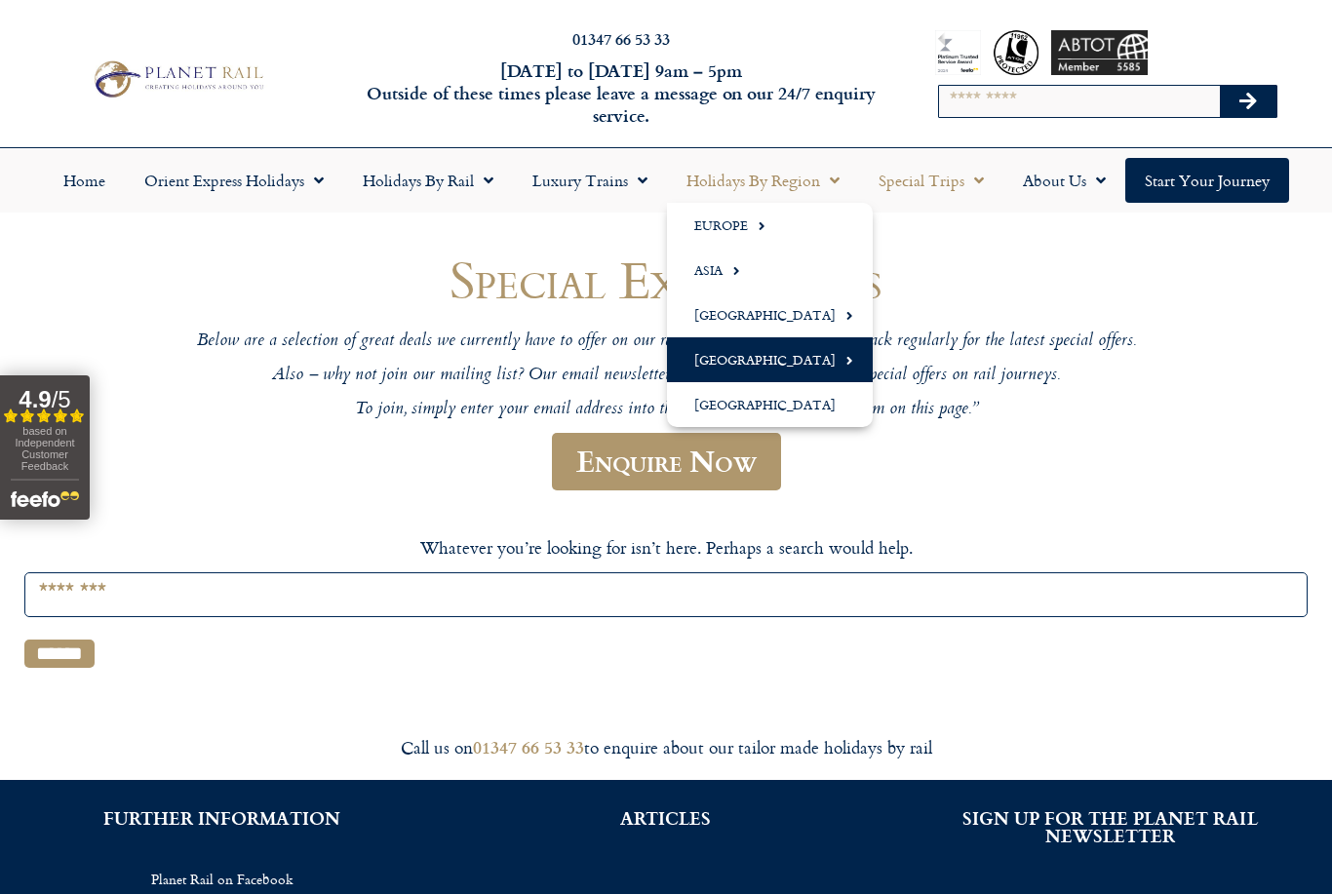
click at [798, 369] on link "[GEOGRAPHIC_DATA]" at bounding box center [770, 359] width 206 height 45
click at [918, 367] on link "[GEOGRAPHIC_DATA]" at bounding box center [944, 359] width 196 height 45
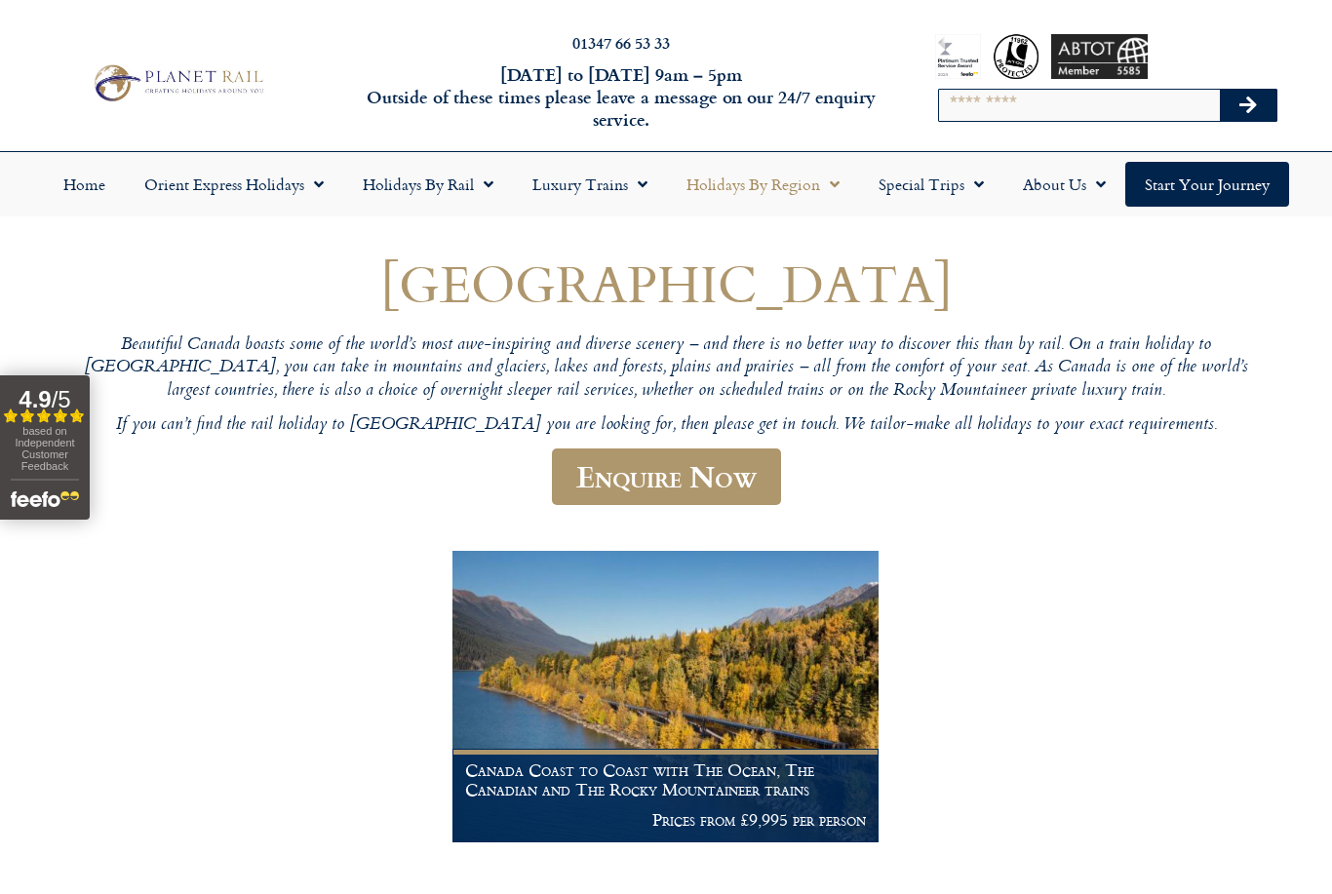
click at [841, 183] on link "Holidays by Region" at bounding box center [763, 184] width 192 height 45
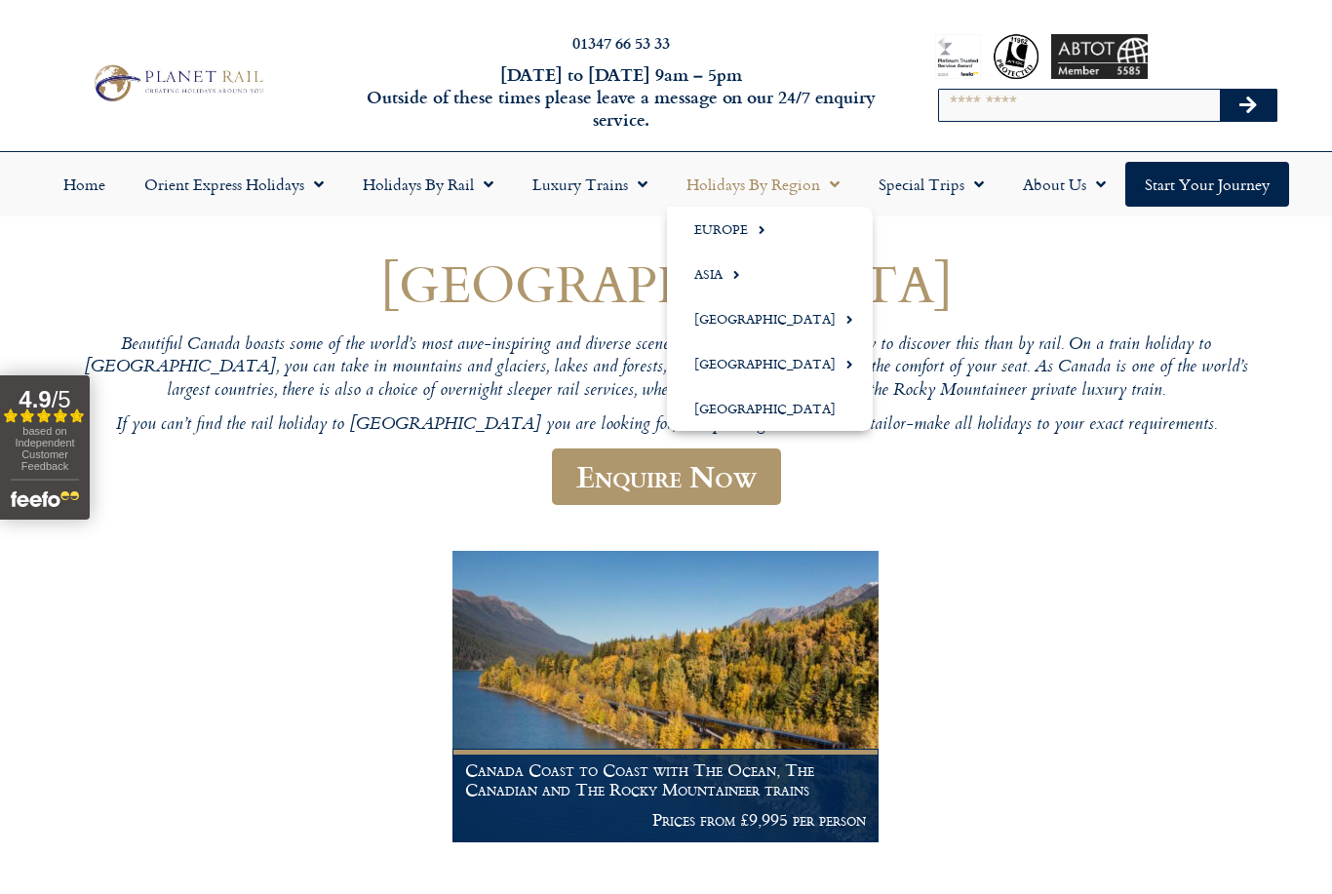
click at [817, 185] on link "Holidays by Region" at bounding box center [763, 184] width 192 height 45
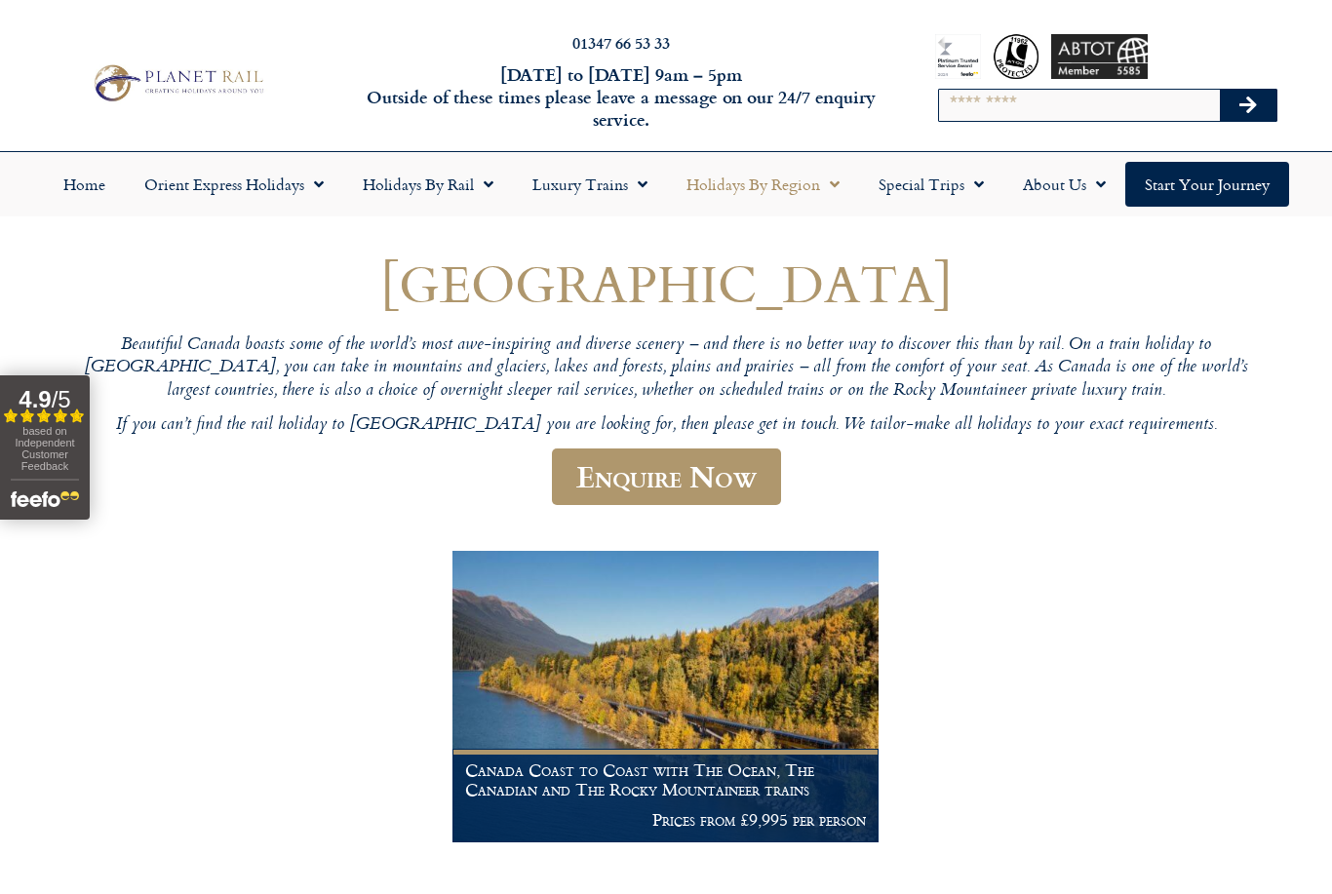
click at [847, 186] on link "Holidays by Region" at bounding box center [763, 184] width 192 height 45
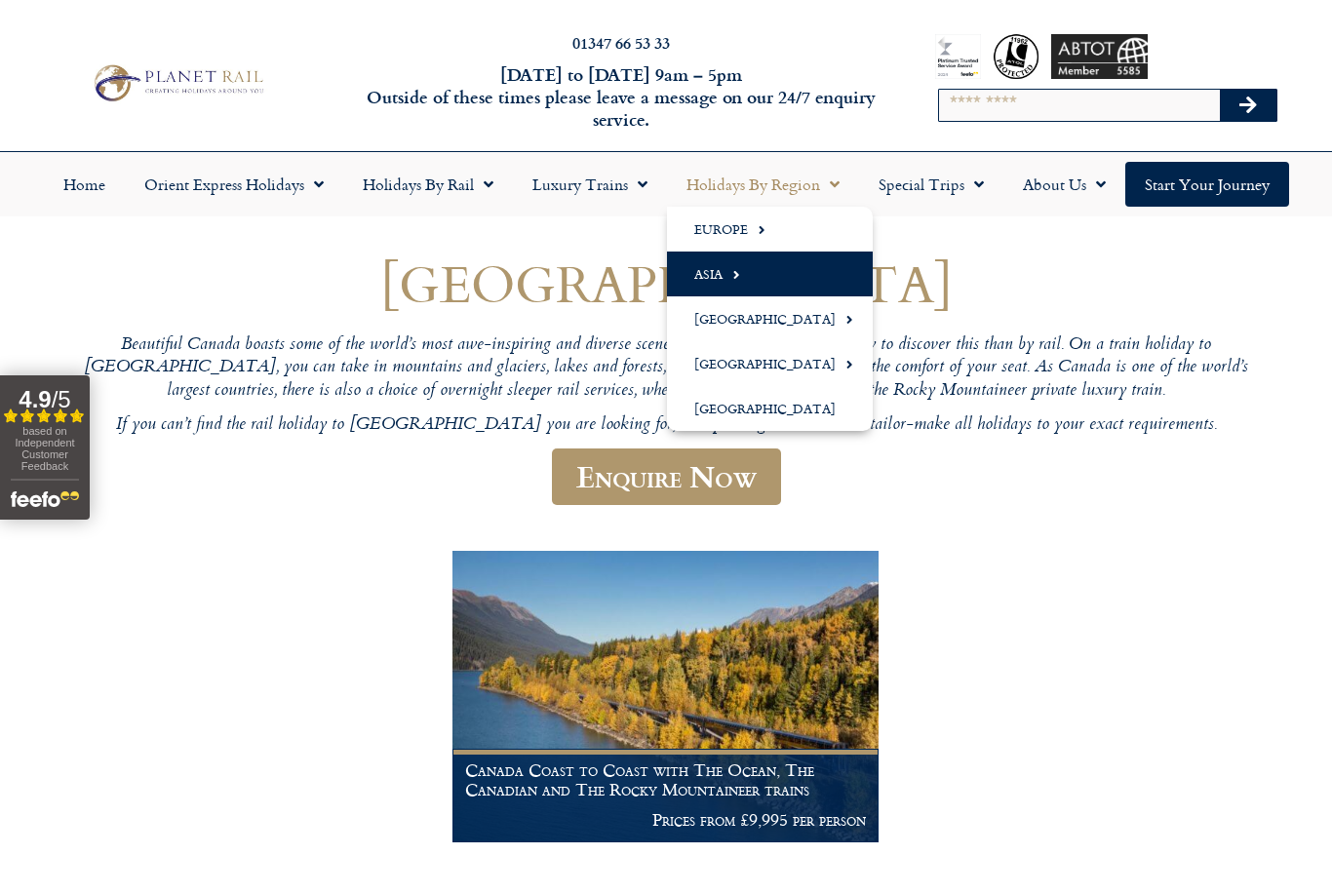
click at [743, 287] on link "Asia" at bounding box center [770, 274] width 206 height 45
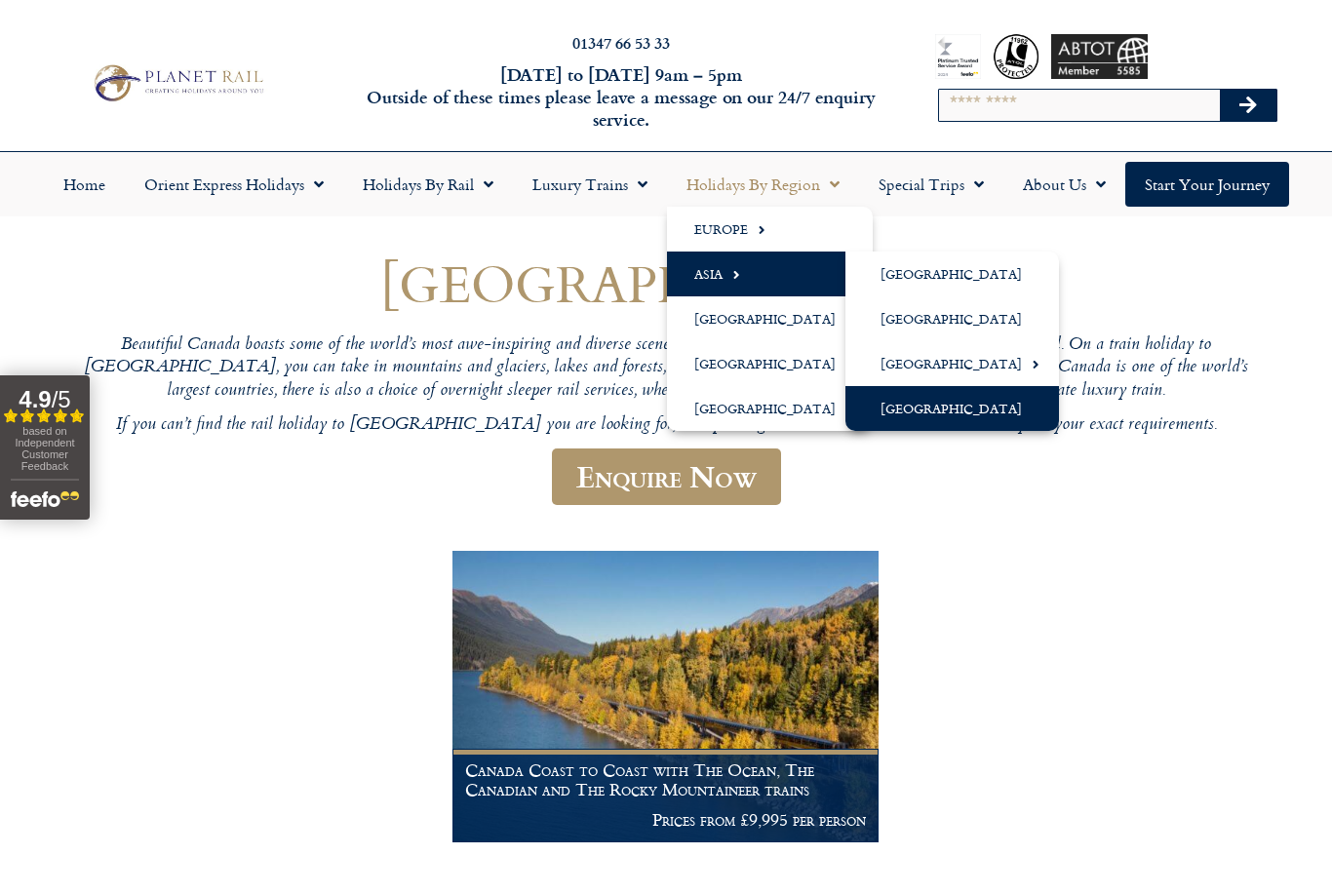
click at [931, 409] on link "[GEOGRAPHIC_DATA]" at bounding box center [953, 408] width 214 height 45
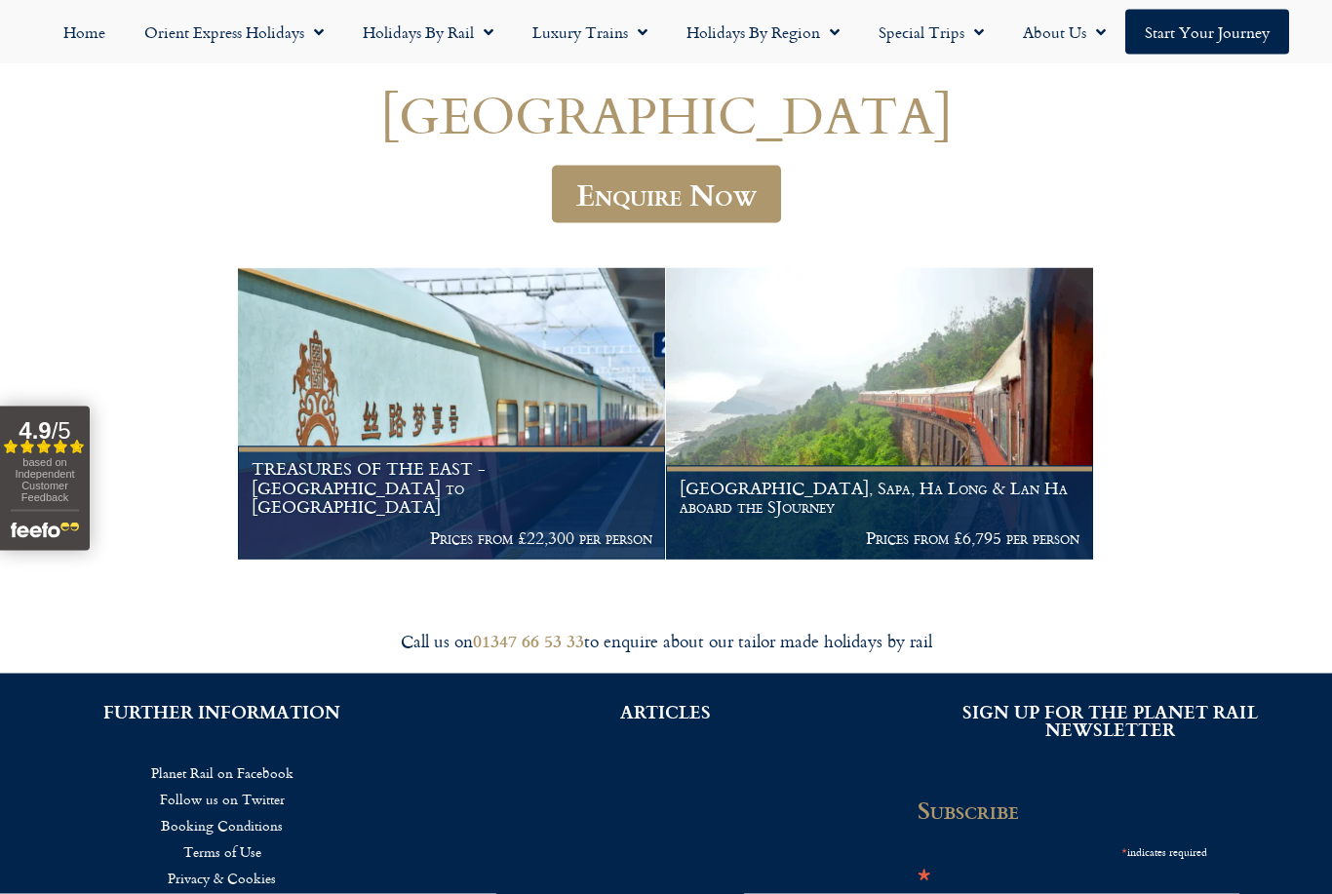
scroll to position [170, 0]
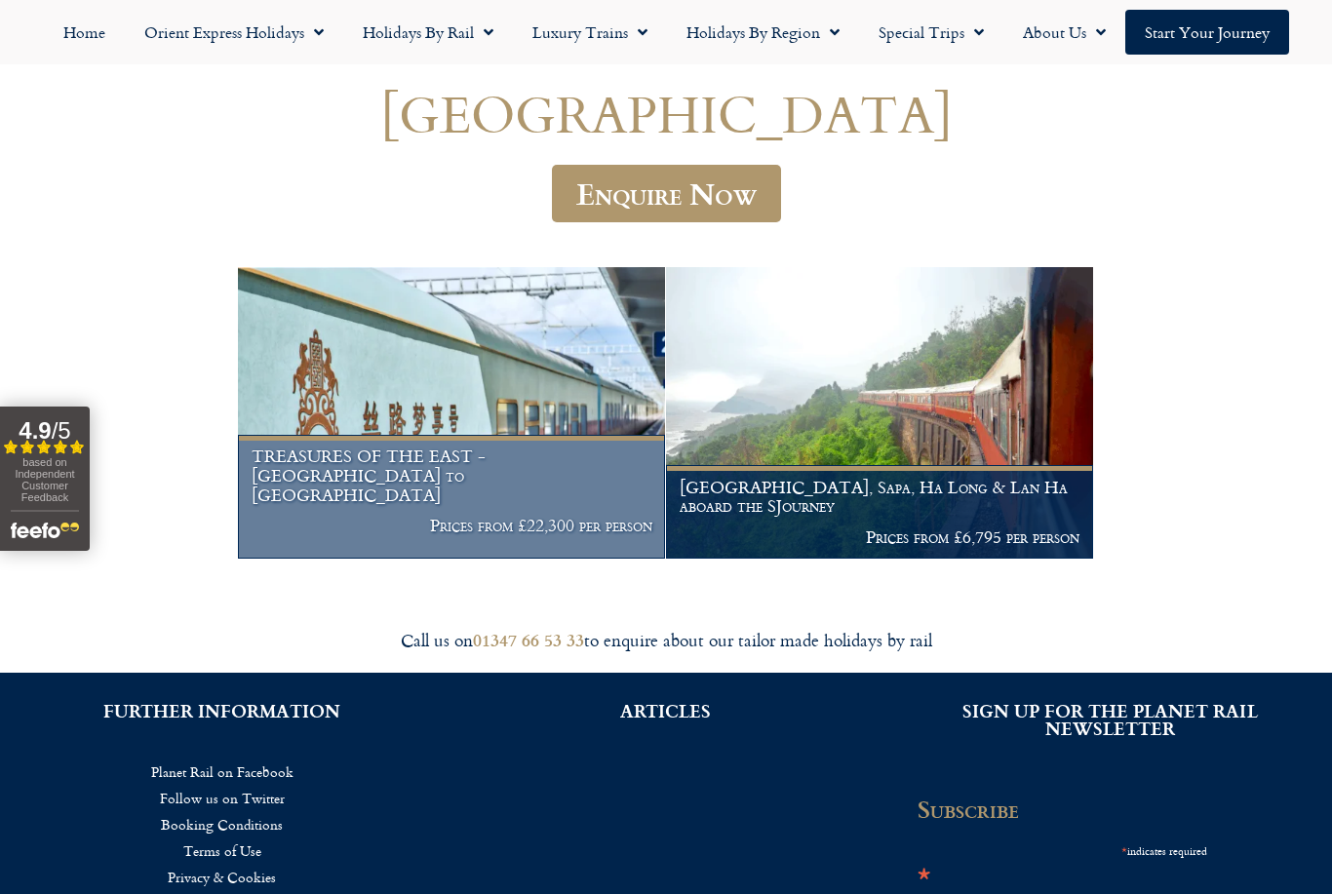
click at [546, 482] on h1 "TREASURES OF THE EAST - [GEOGRAPHIC_DATA] to [GEOGRAPHIC_DATA]" at bounding box center [452, 476] width 401 height 58
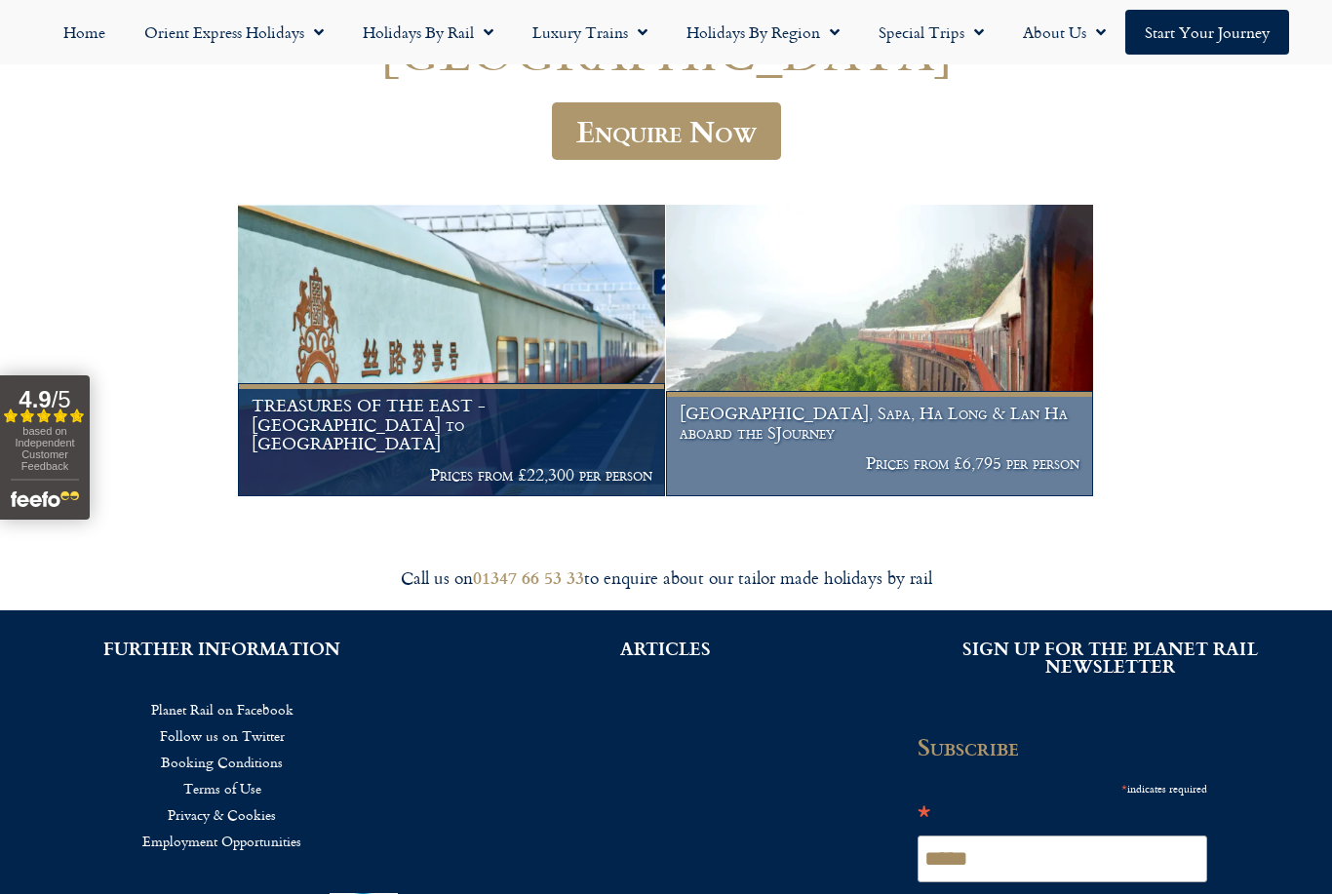
click at [1027, 404] on figcaption "[GEOGRAPHIC_DATA], Sapa, Ha Long & Lan Ha aboard the SJourney Prices from £6,79…" at bounding box center [879, 443] width 427 height 105
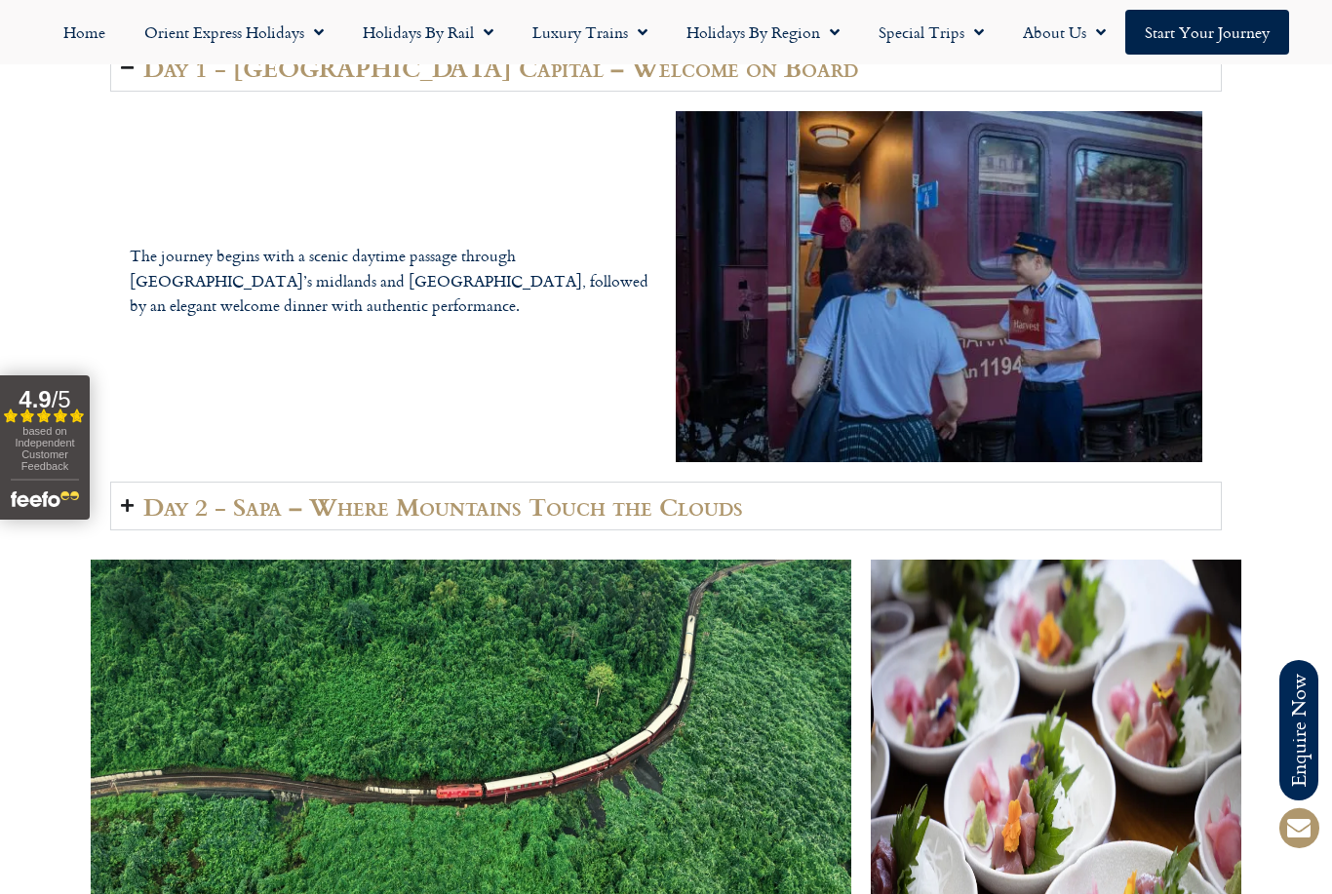
scroll to position [2487, 0]
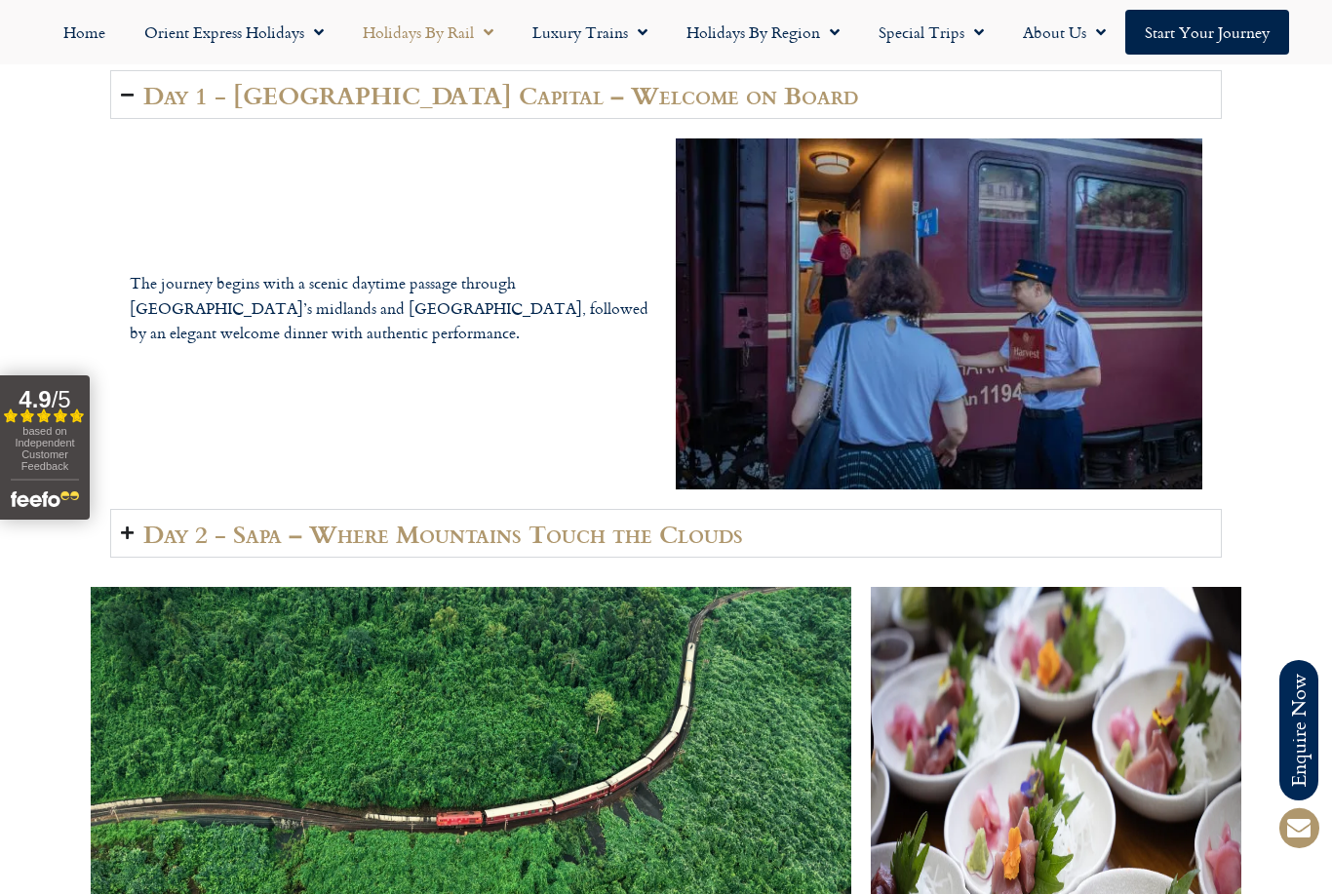
click at [480, 46] on span "Menu" at bounding box center [484, 32] width 20 height 35
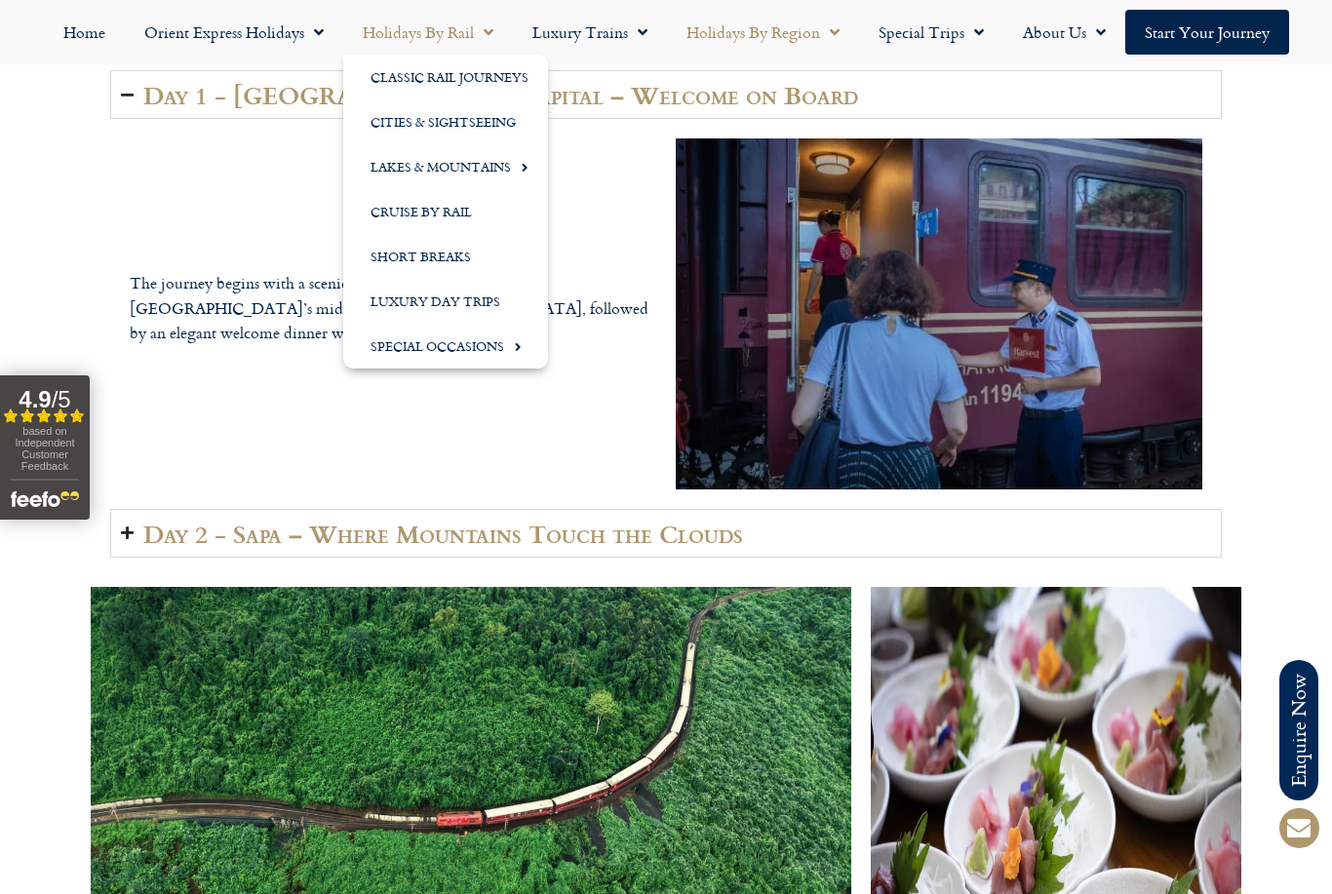
click at [808, 44] on link "Holidays by Region" at bounding box center [763, 32] width 192 height 45
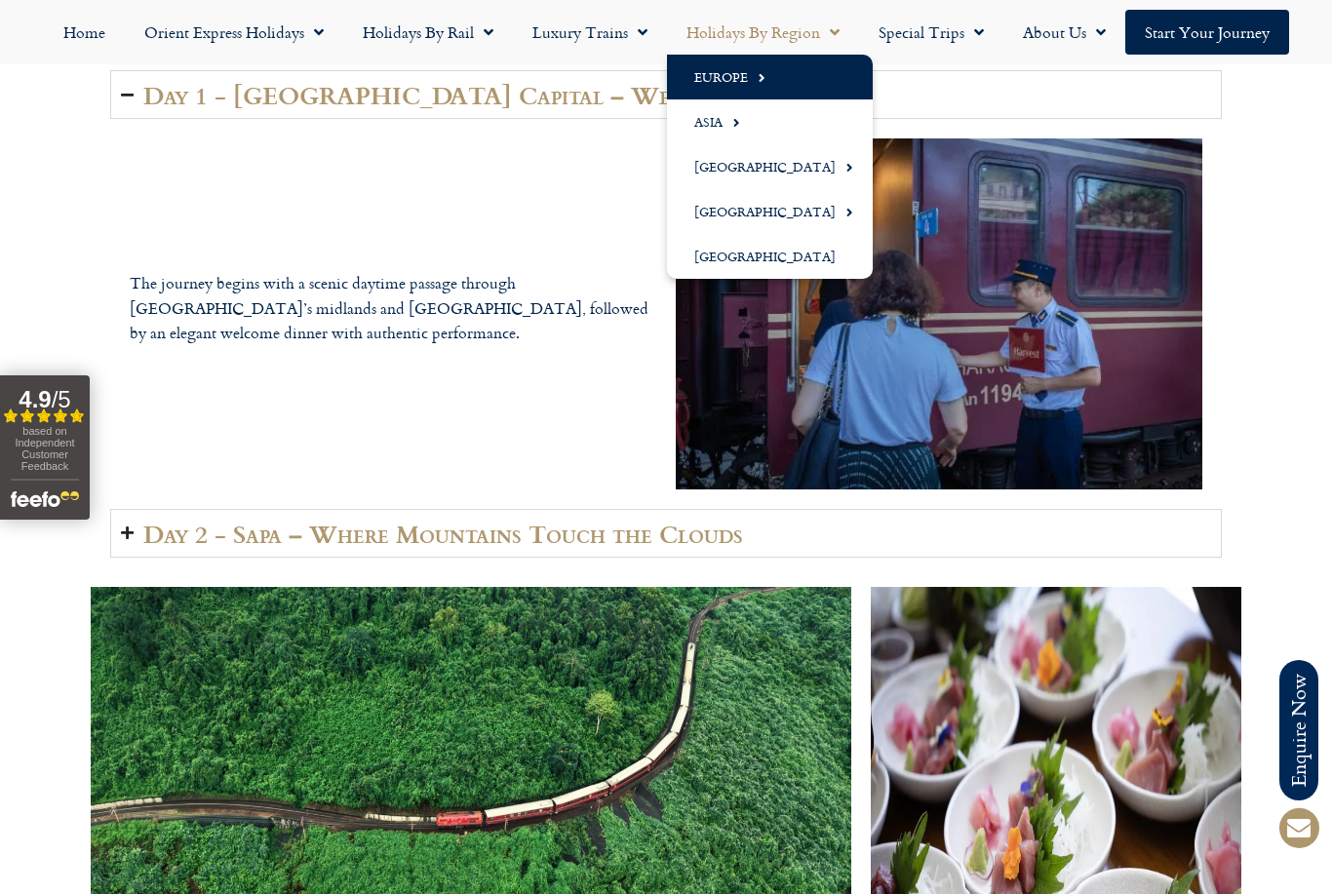
click at [756, 90] on span "Menu" at bounding box center [757, 77] width 18 height 32
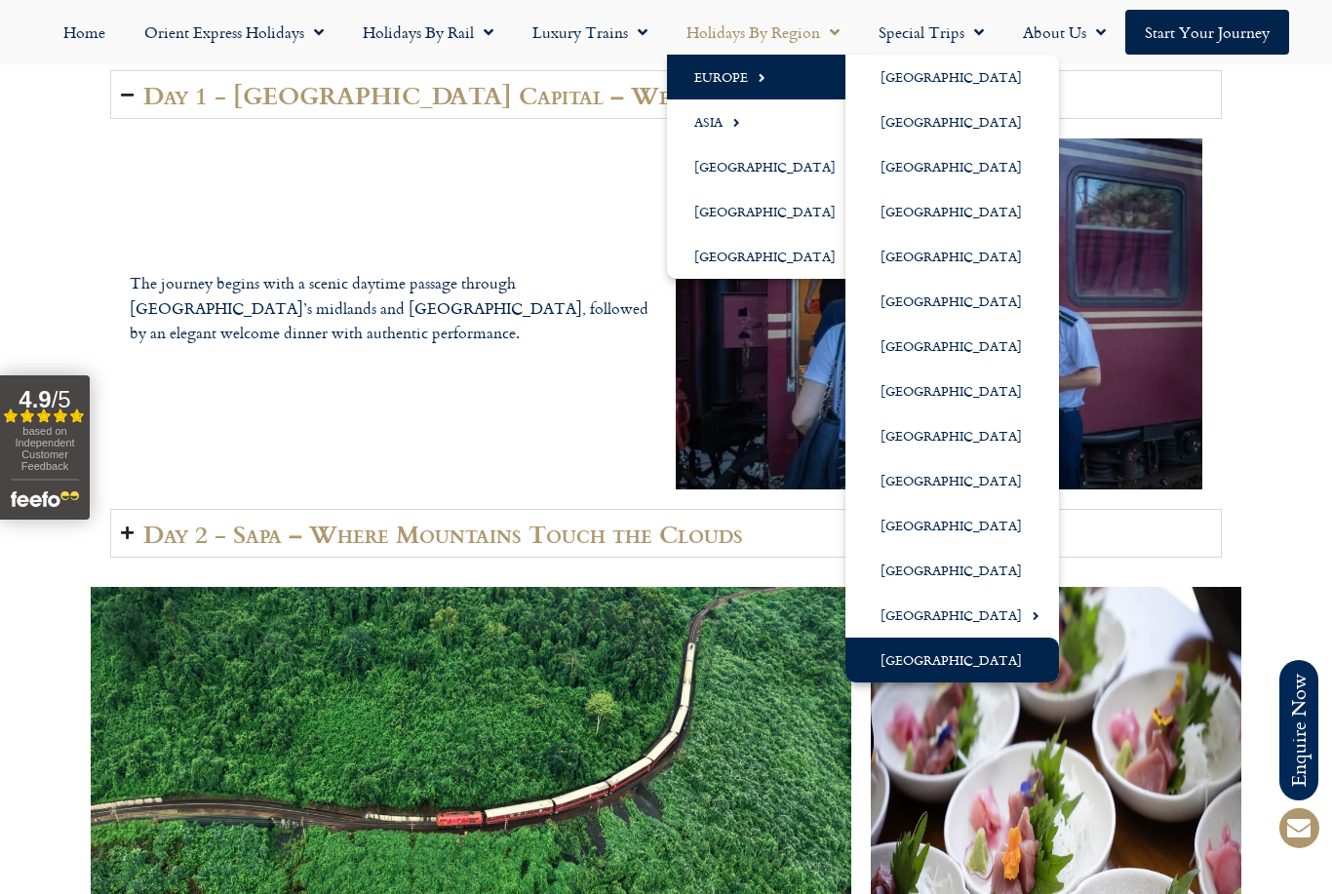
click at [964, 667] on link "[GEOGRAPHIC_DATA]" at bounding box center [953, 660] width 214 height 45
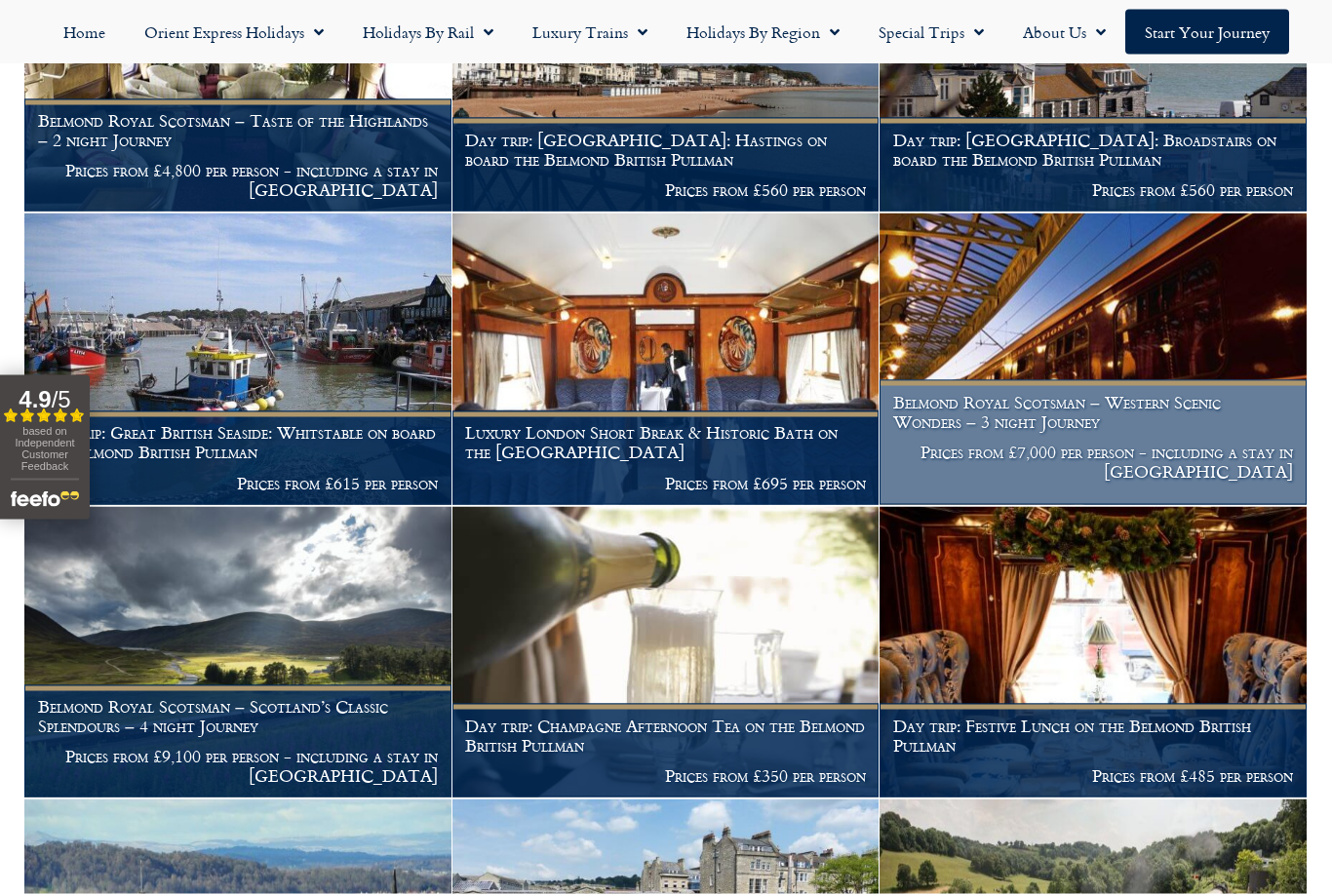
scroll to position [1747, 0]
click at [1156, 379] on img at bounding box center [1093, 359] width 427 height 292
